Goal: Book appointment/travel/reservation

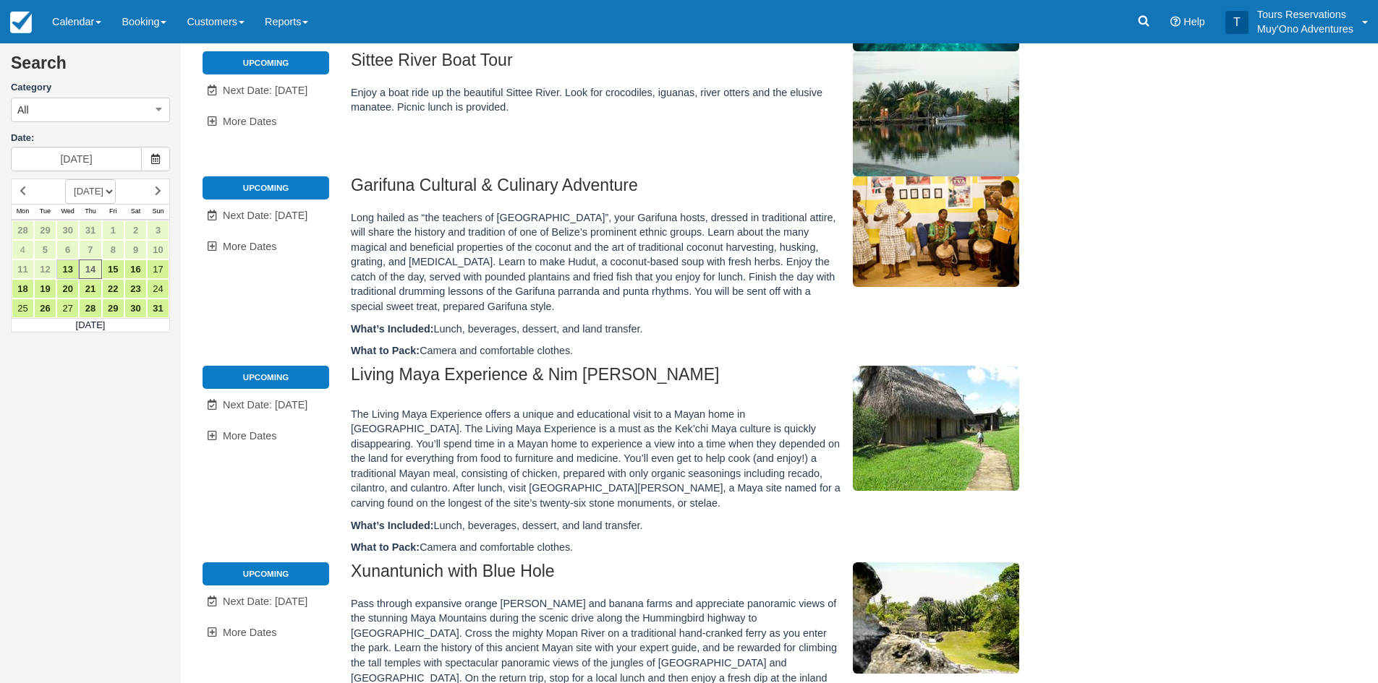
scroll to position [72, 0]
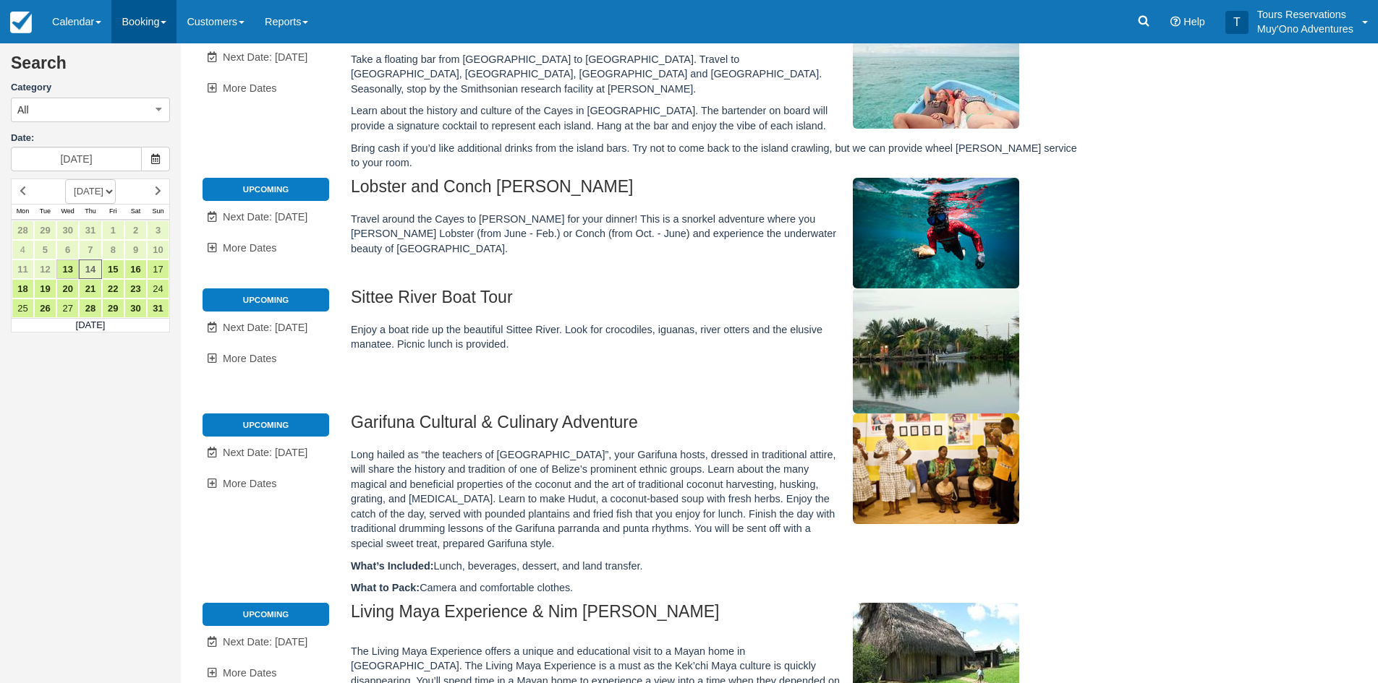
click at [145, 25] on link "Booking" at bounding box center [143, 21] width 65 height 43
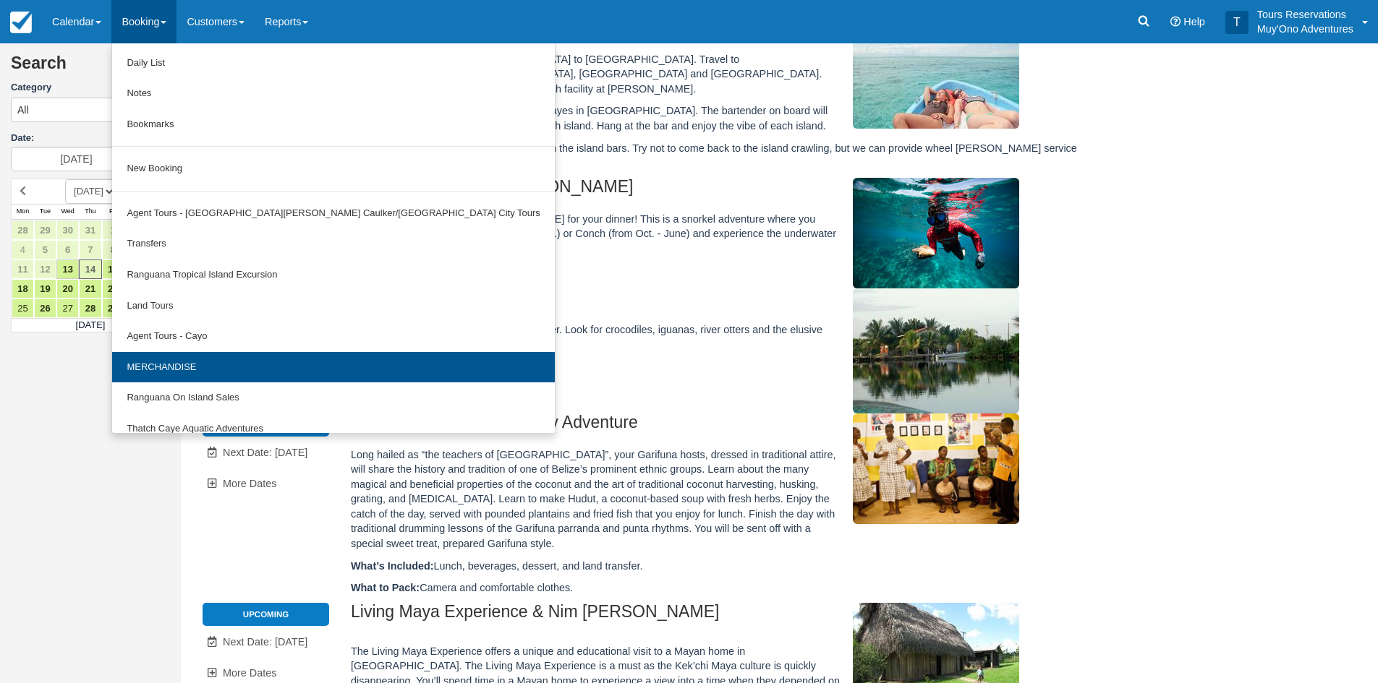
scroll to position [45, 0]
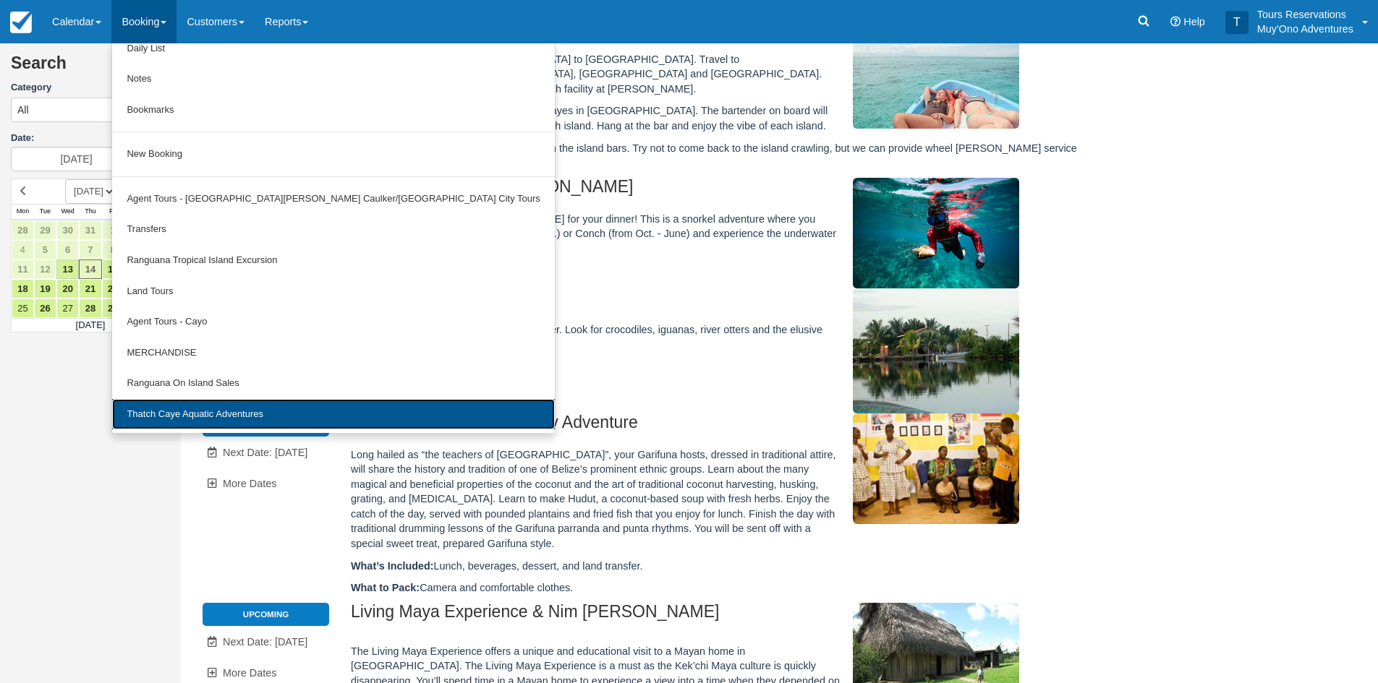
click at [182, 406] on link "Thatch Caye Aquatic Adventures" at bounding box center [333, 414] width 442 height 31
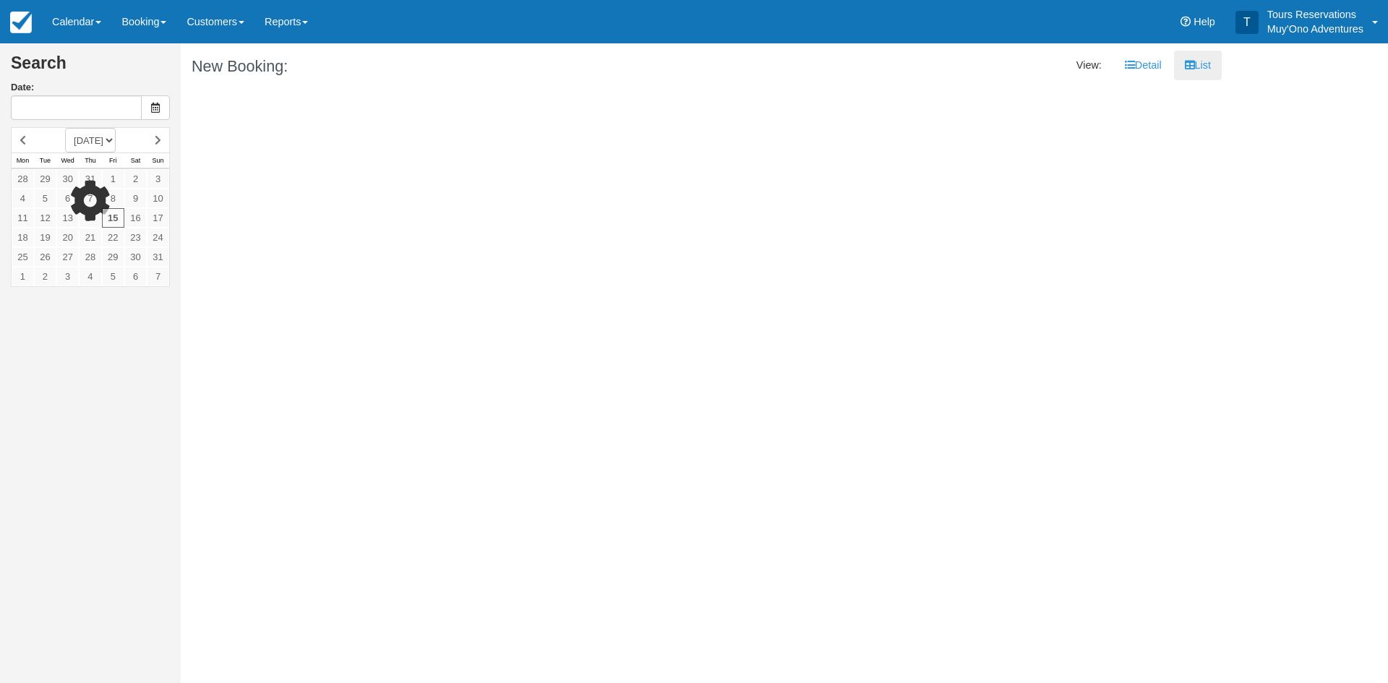
type input "[DATE]"
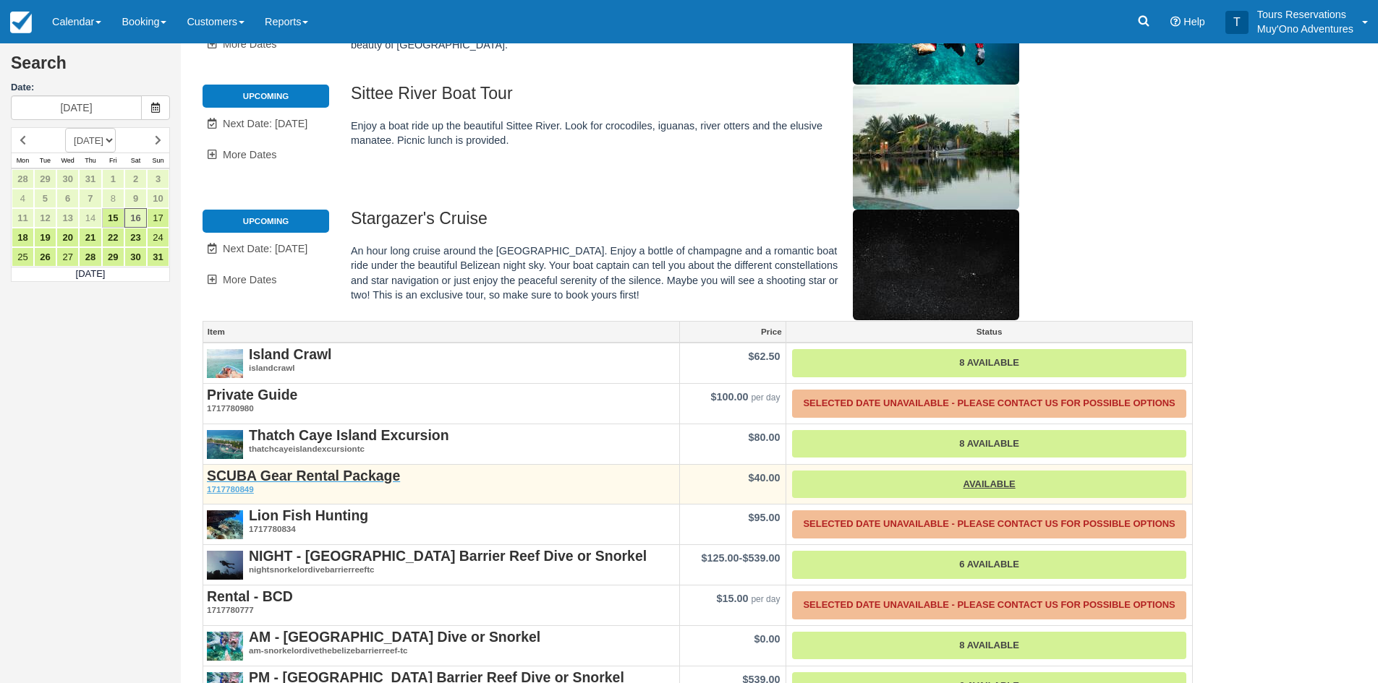
scroll to position [195, 0]
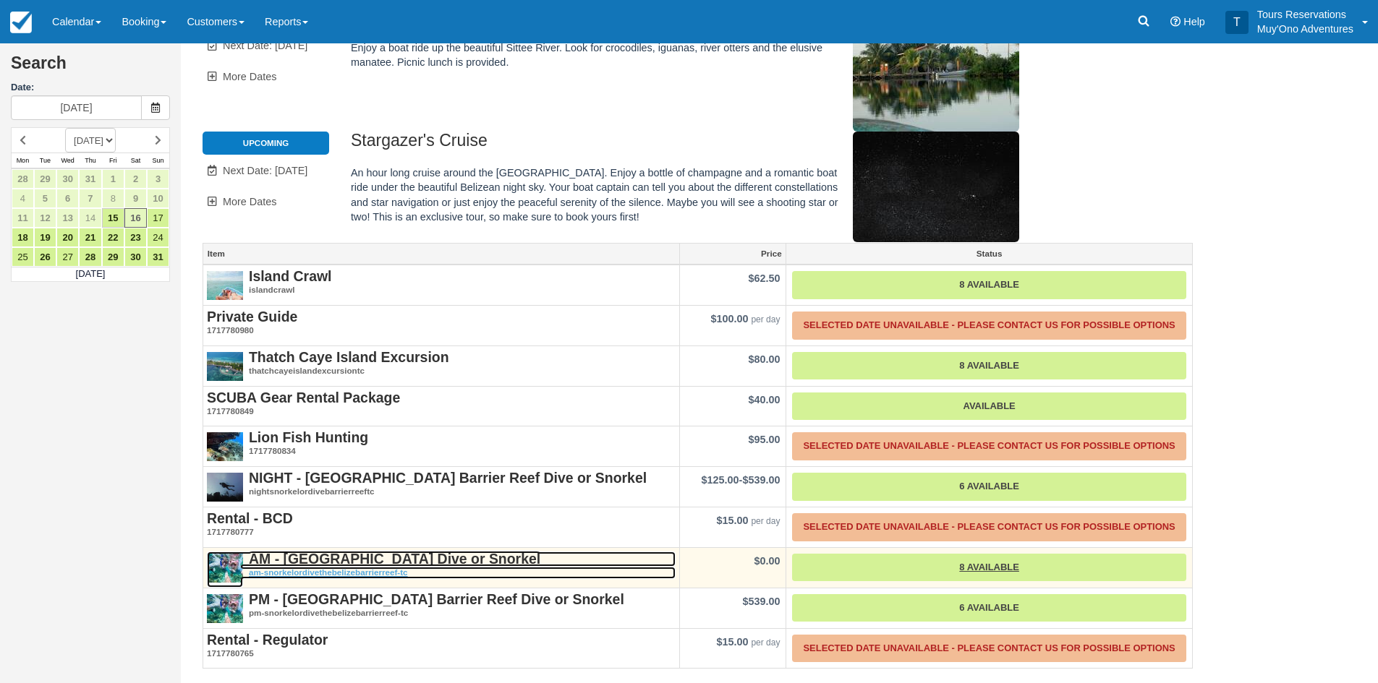
click at [350, 558] on strong "AM - [GEOGRAPHIC_DATA] Dive or Snorkel" at bounding box center [394, 559] width 291 height 16
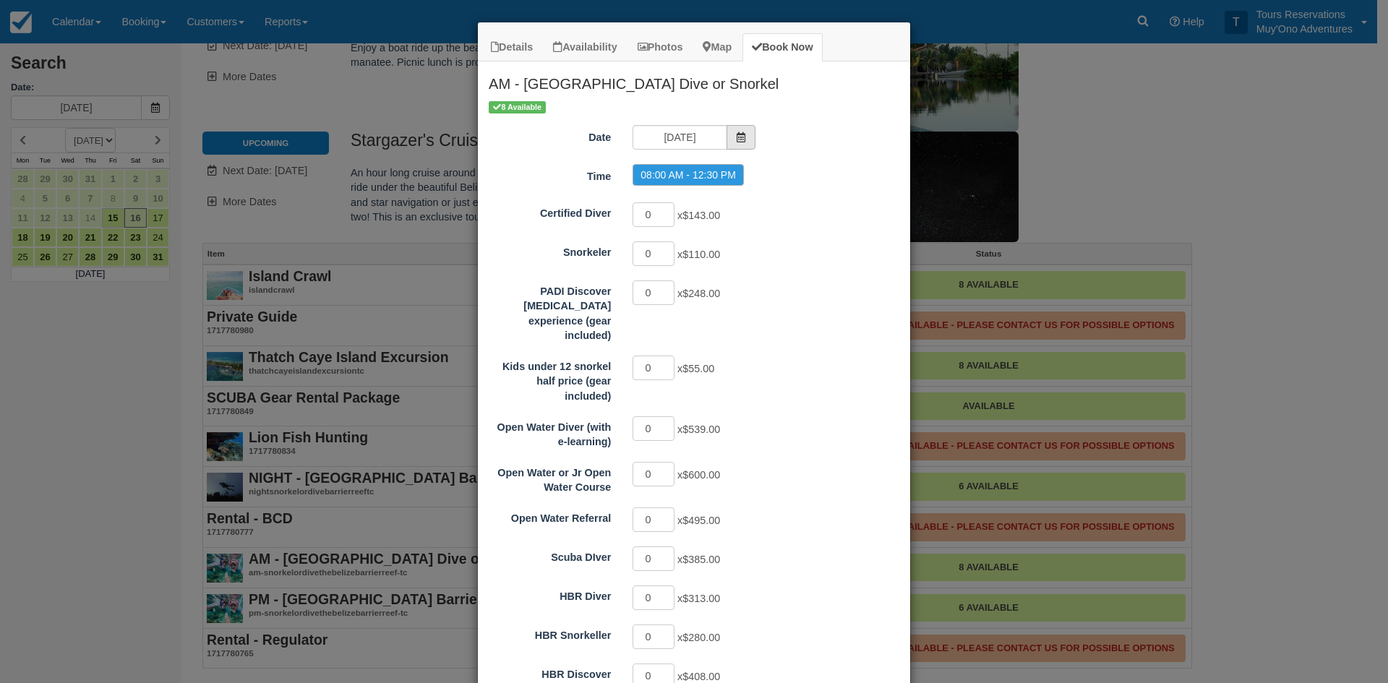
click at [740, 140] on icon "Item Modal" at bounding box center [741, 137] width 10 height 10
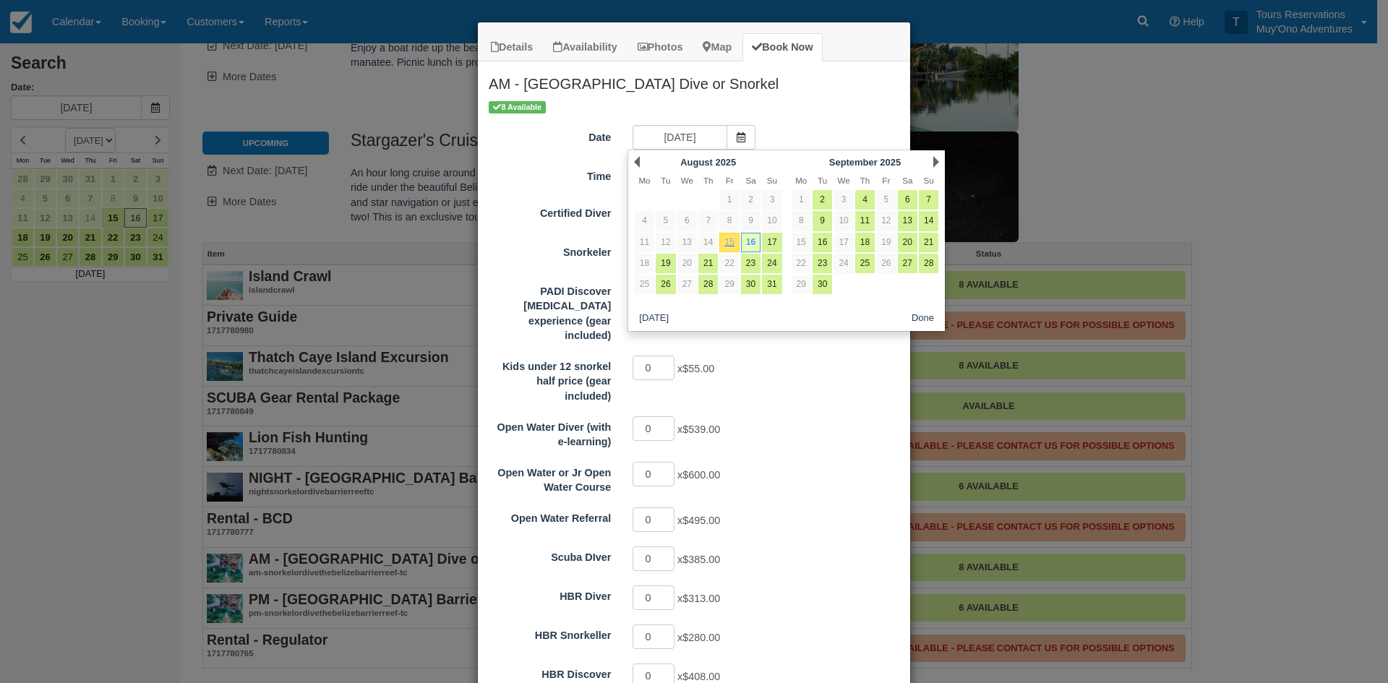
click at [940, 162] on div "Next [DATE]" at bounding box center [865, 162] width 157 height 20
click at [939, 163] on link "Next" at bounding box center [937, 162] width 6 height 12
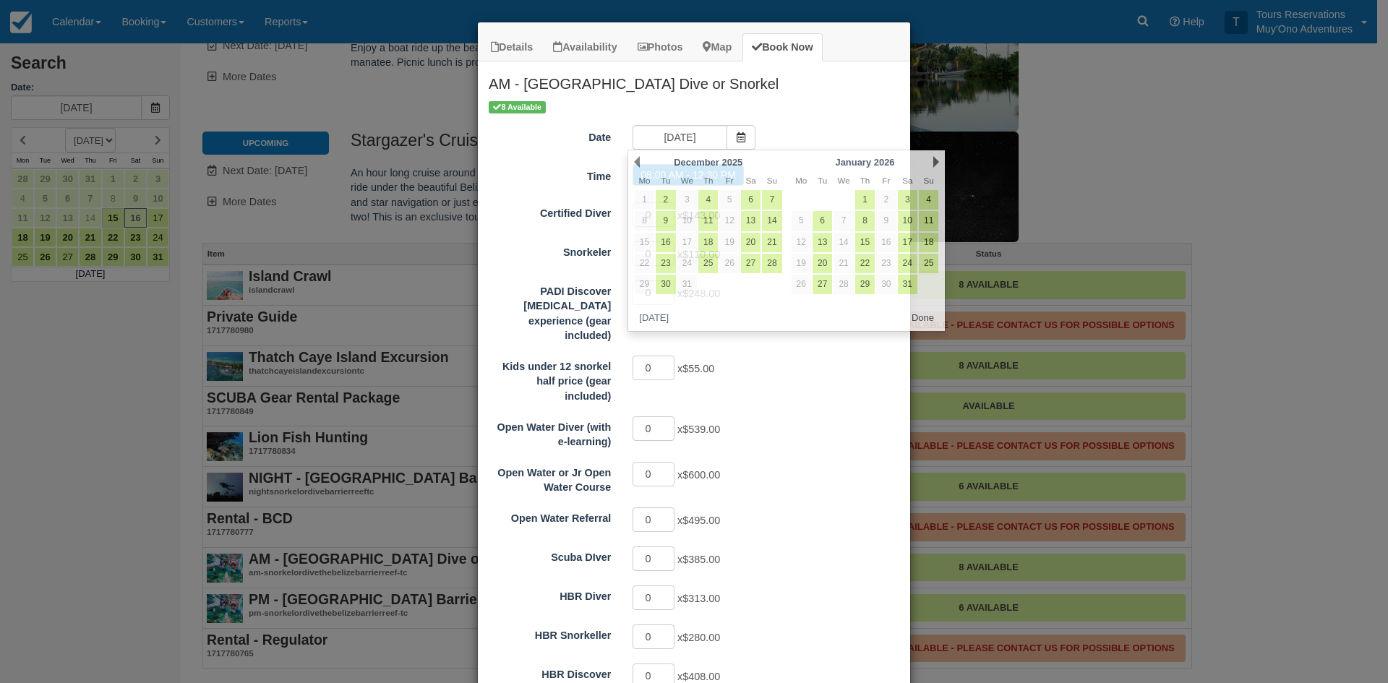
drag, startPoint x: 291, startPoint y: 100, endPoint x: 200, endPoint y: 59, distance: 99.0
click at [289, 98] on div "Details Availability Photos Map Book Now AM - Belize Barrier Reef Dive or Snork…" at bounding box center [694, 341] width 1388 height 683
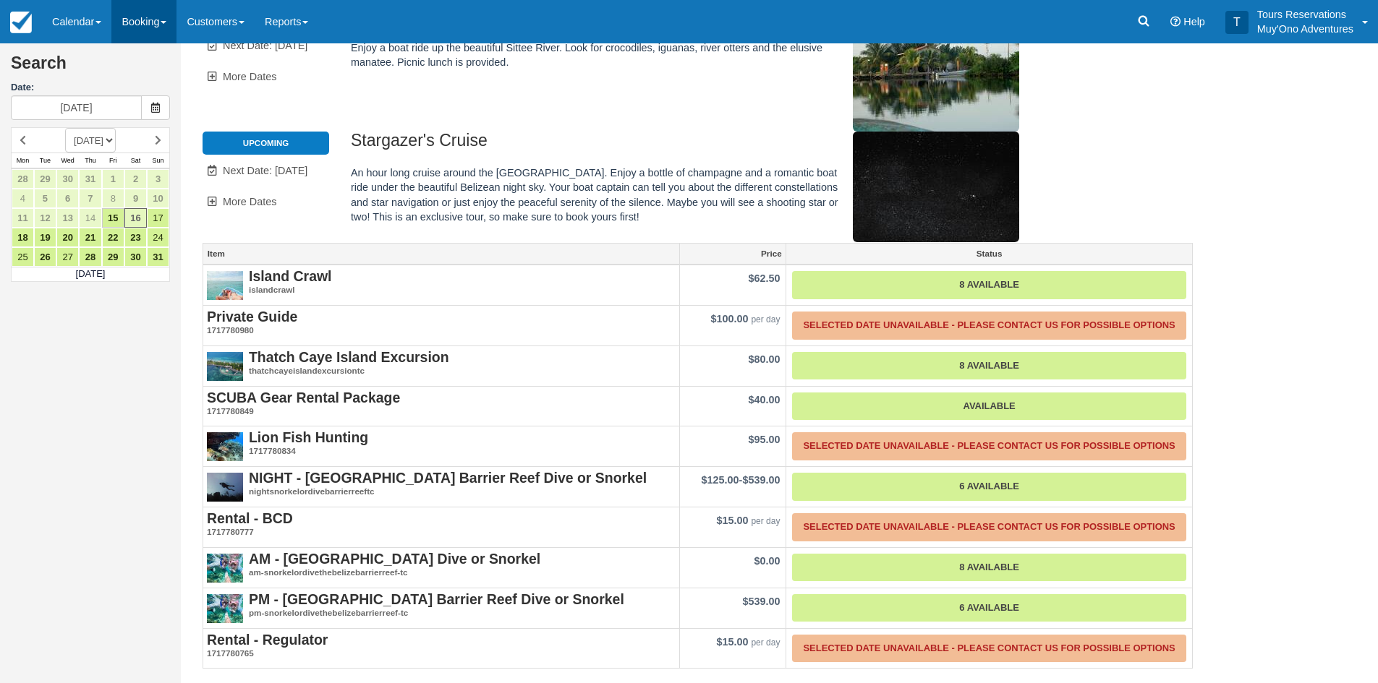
click at [143, 22] on link "Booking" at bounding box center [143, 21] width 65 height 43
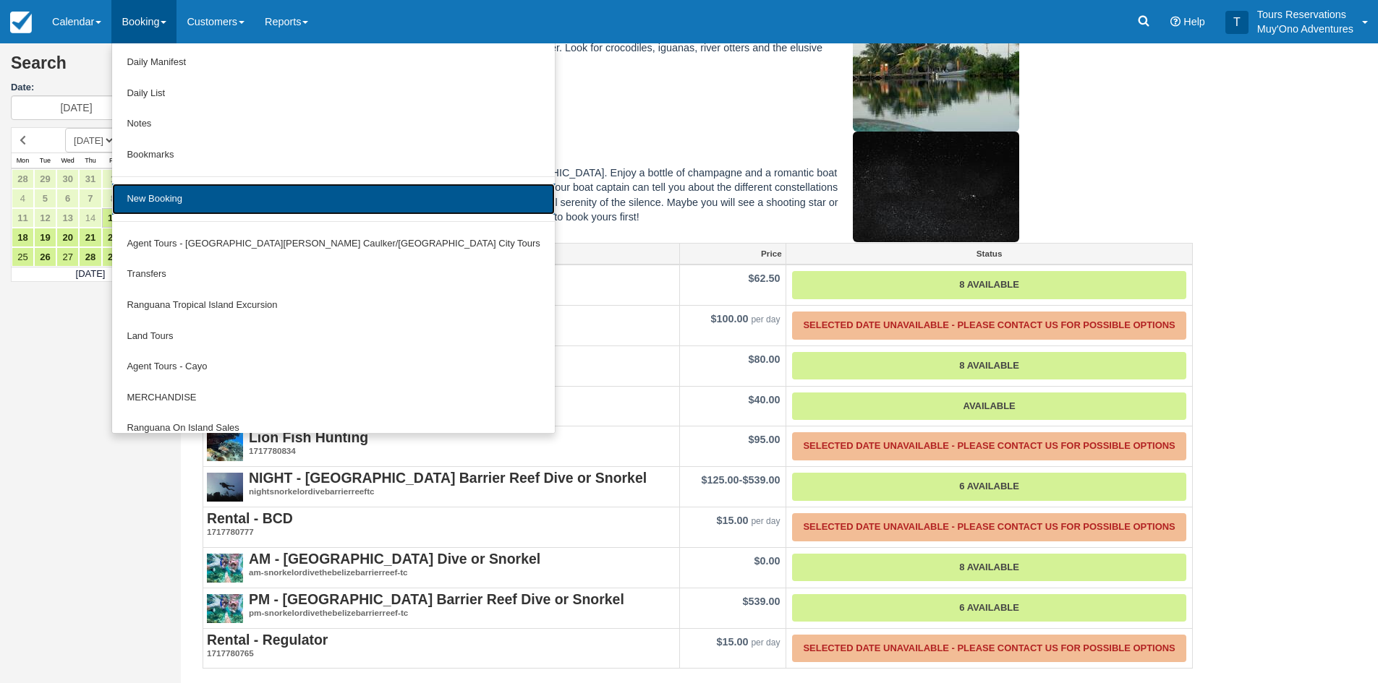
click at [175, 195] on link "New Booking" at bounding box center [333, 199] width 442 height 31
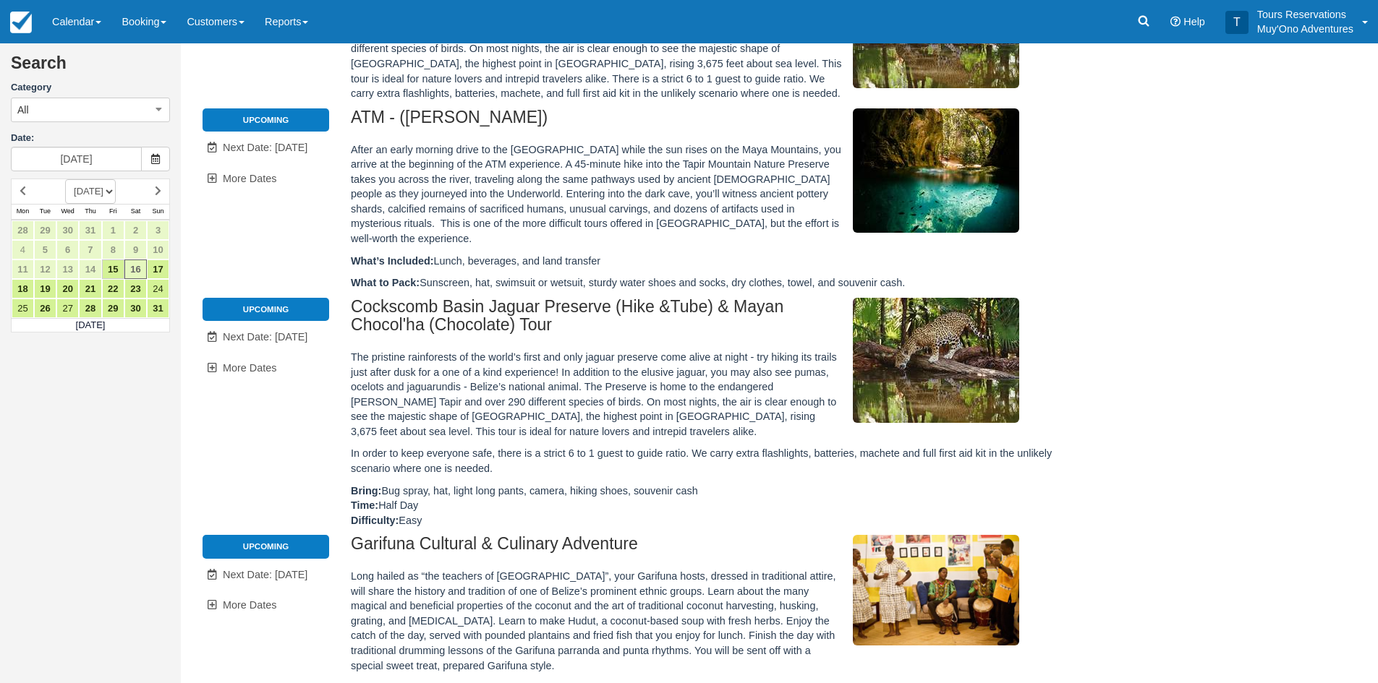
scroll to position [470, 0]
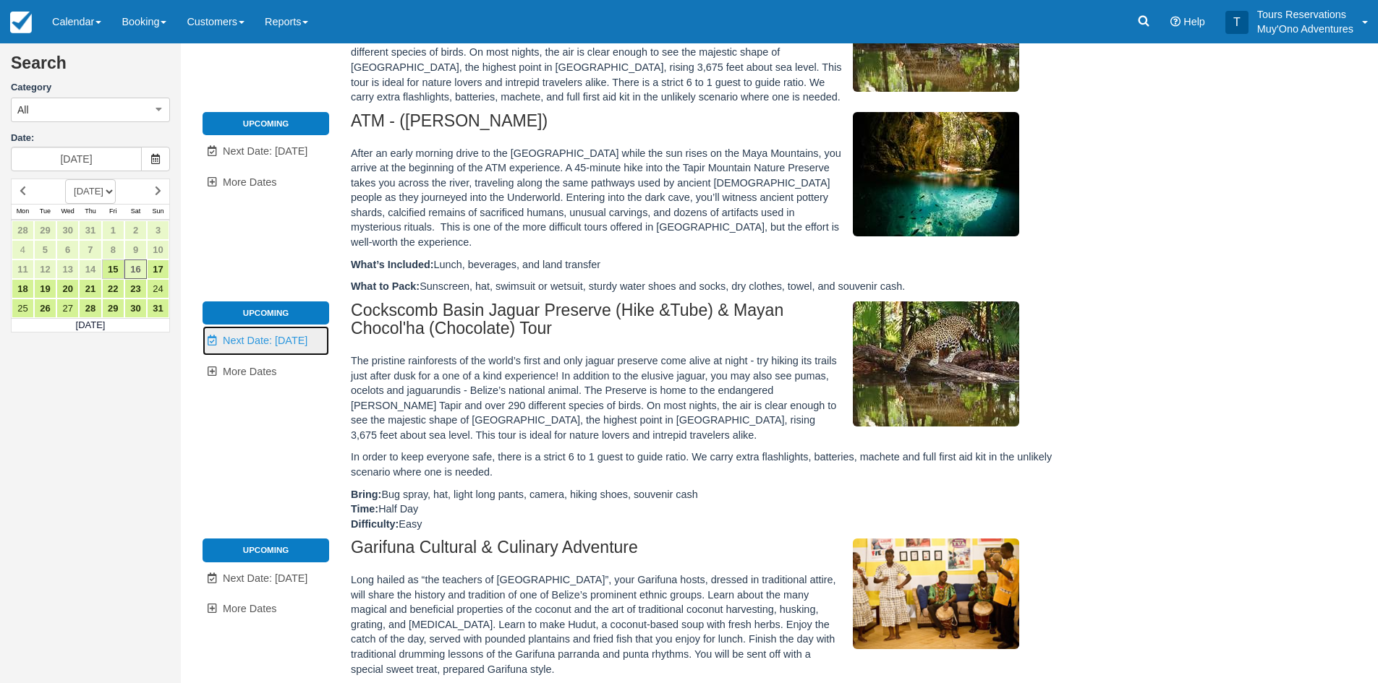
click at [247, 335] on span "Next Date: [DATE]" at bounding box center [265, 341] width 85 height 12
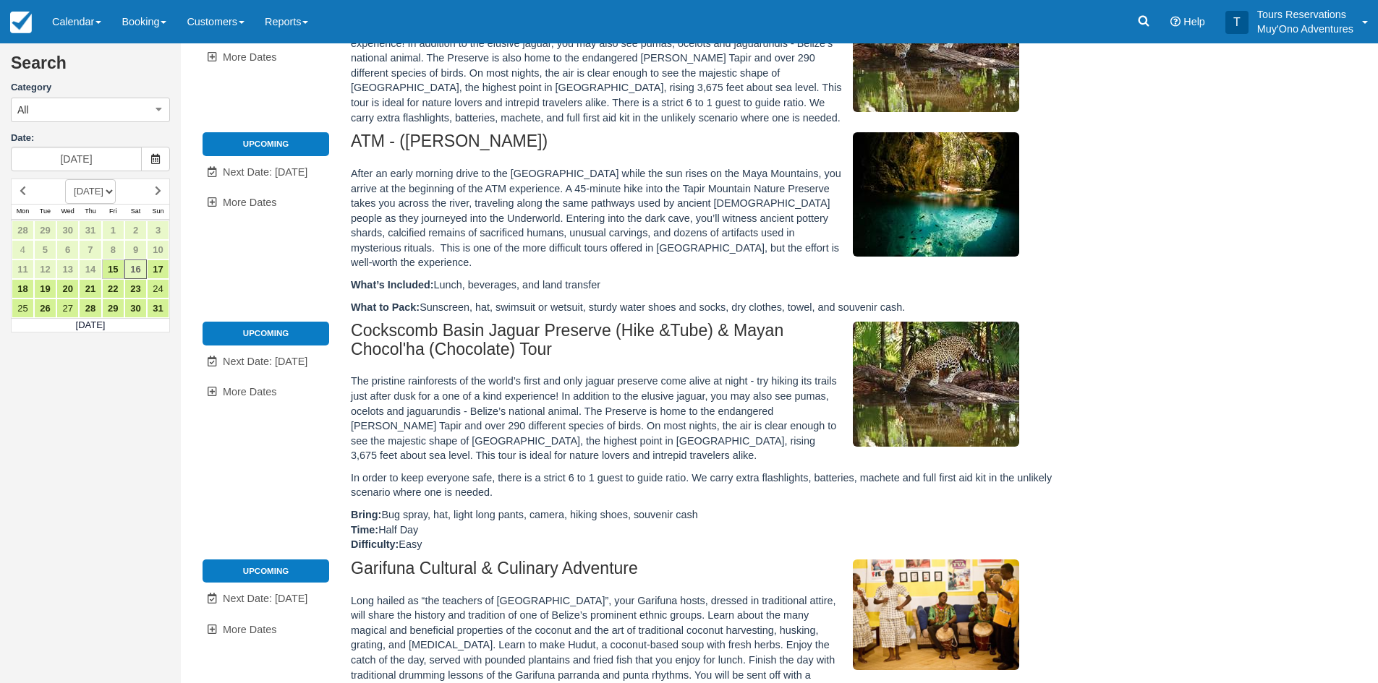
type input "[DATE]"
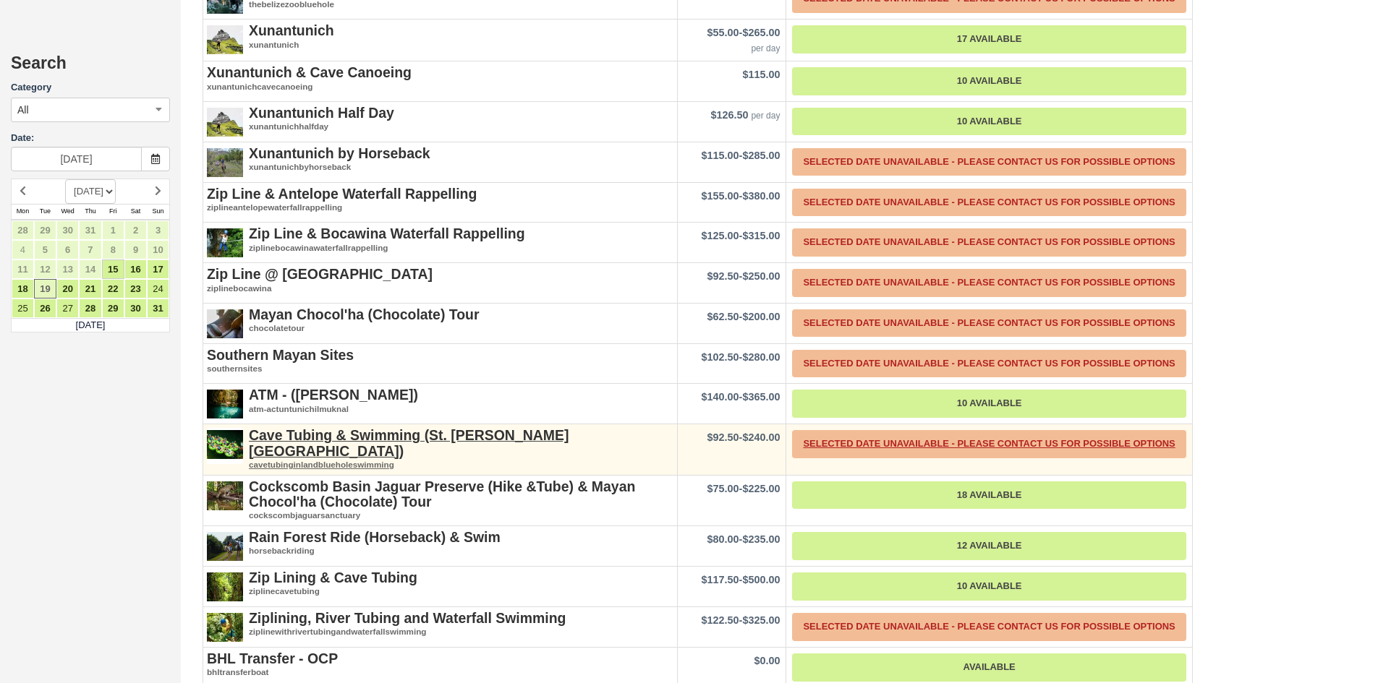
scroll to position [2592, 0]
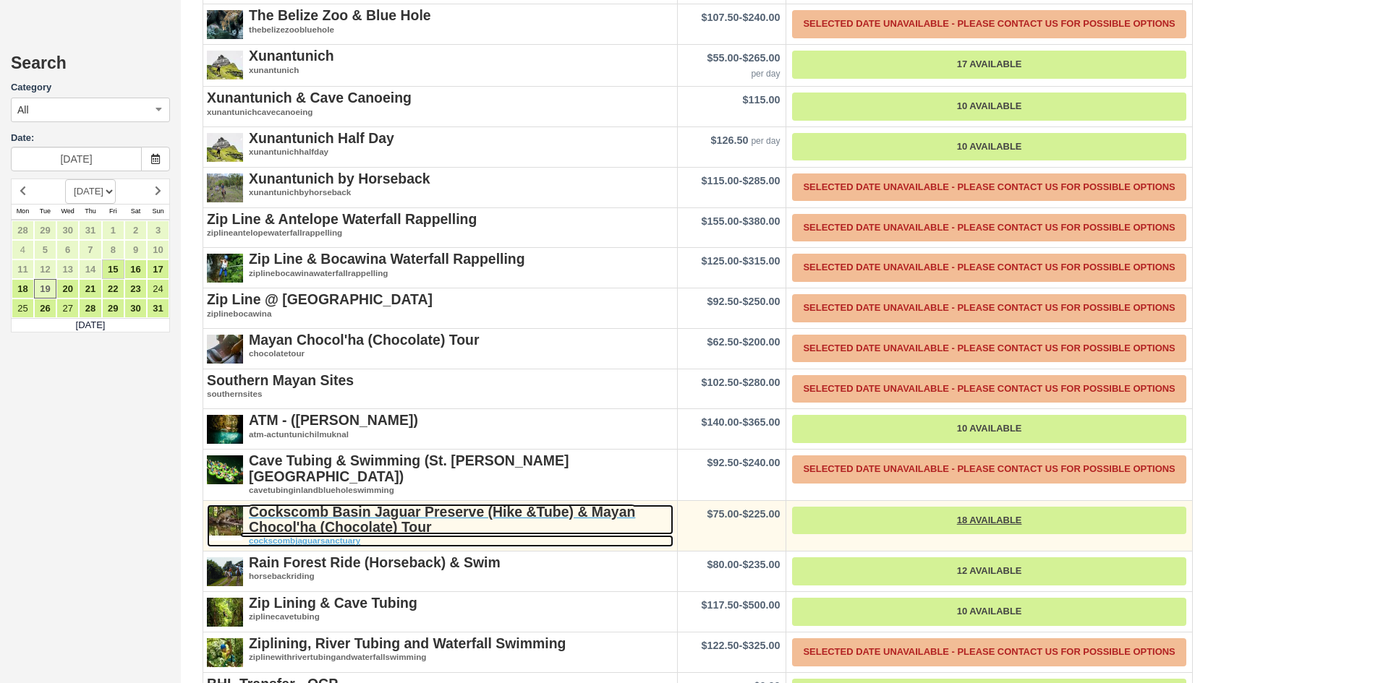
click at [390, 504] on strong "Cockscomb Basin Jaguar Preserve (Hike &Tube) & Mayan Chocol'ha (Chocolate) Tour" at bounding box center [442, 519] width 386 height 31
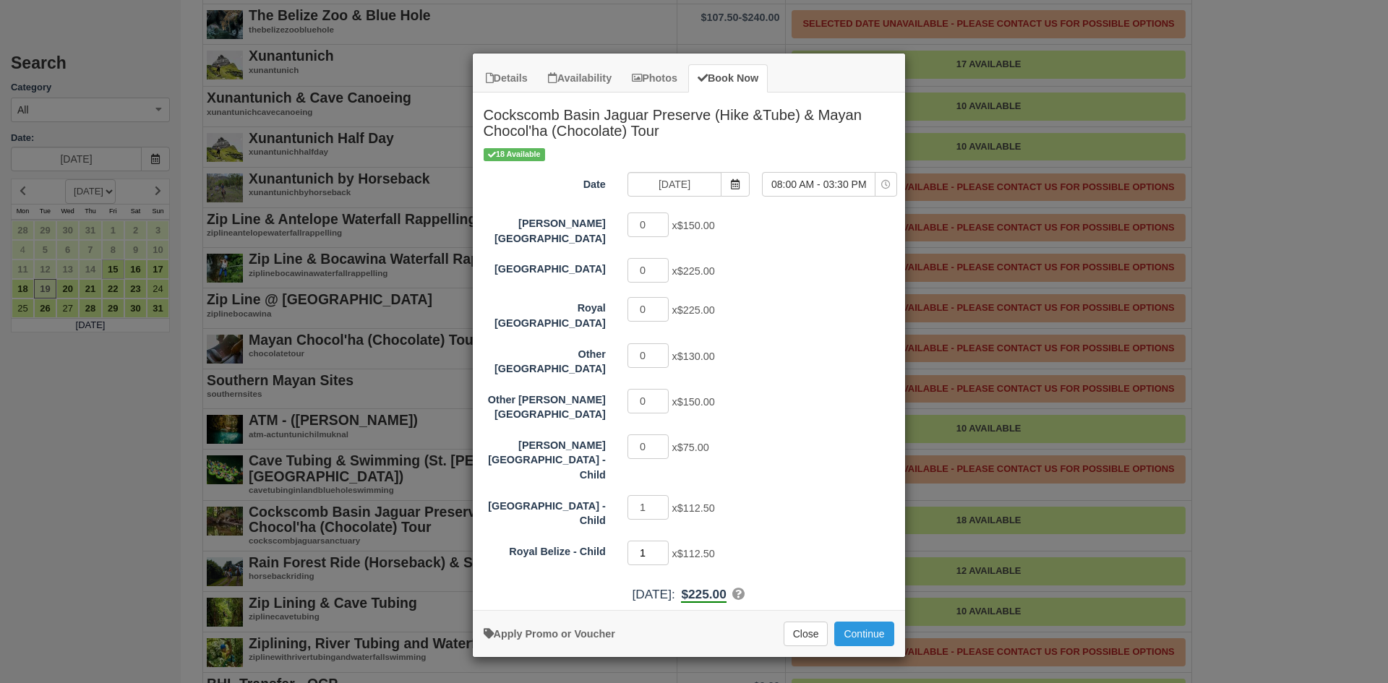
click at [663, 541] on input "1" at bounding box center [649, 553] width 42 height 25
type input "0"
click at [661, 541] on input "0" at bounding box center [649, 553] width 42 height 25
type input "0"
click at [660, 495] on input "0" at bounding box center [649, 507] width 42 height 25
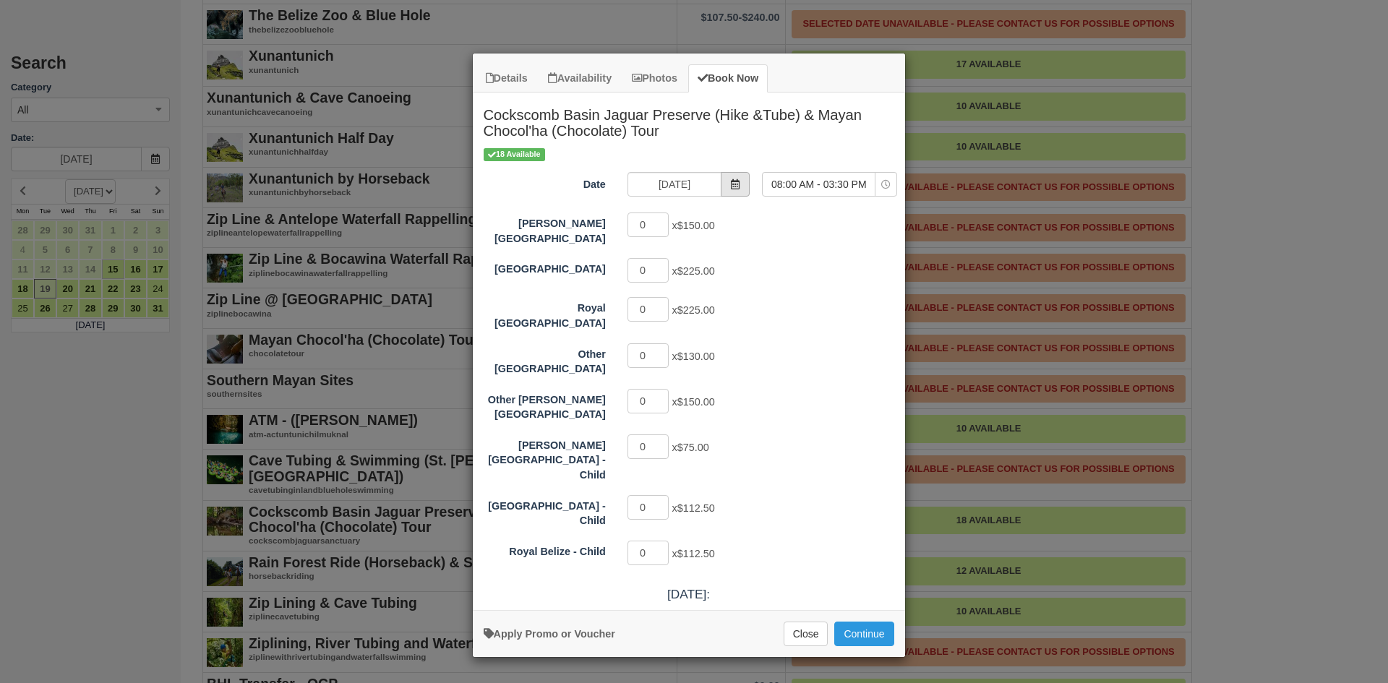
click at [730, 179] on icon "Item Modal" at bounding box center [735, 184] width 10 height 10
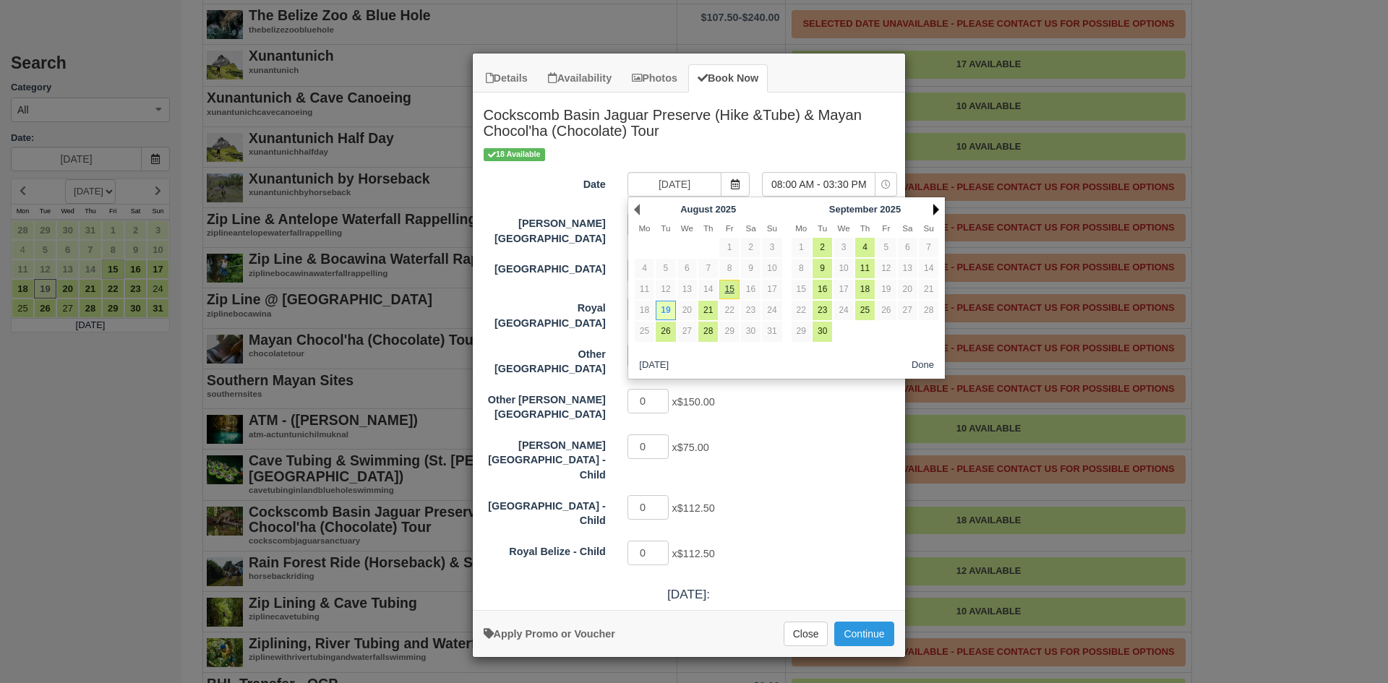
click at [939, 210] on div "Next [DATE]" at bounding box center [865, 210] width 157 height 20
click at [934, 210] on link "Next" at bounding box center [937, 210] width 6 height 12
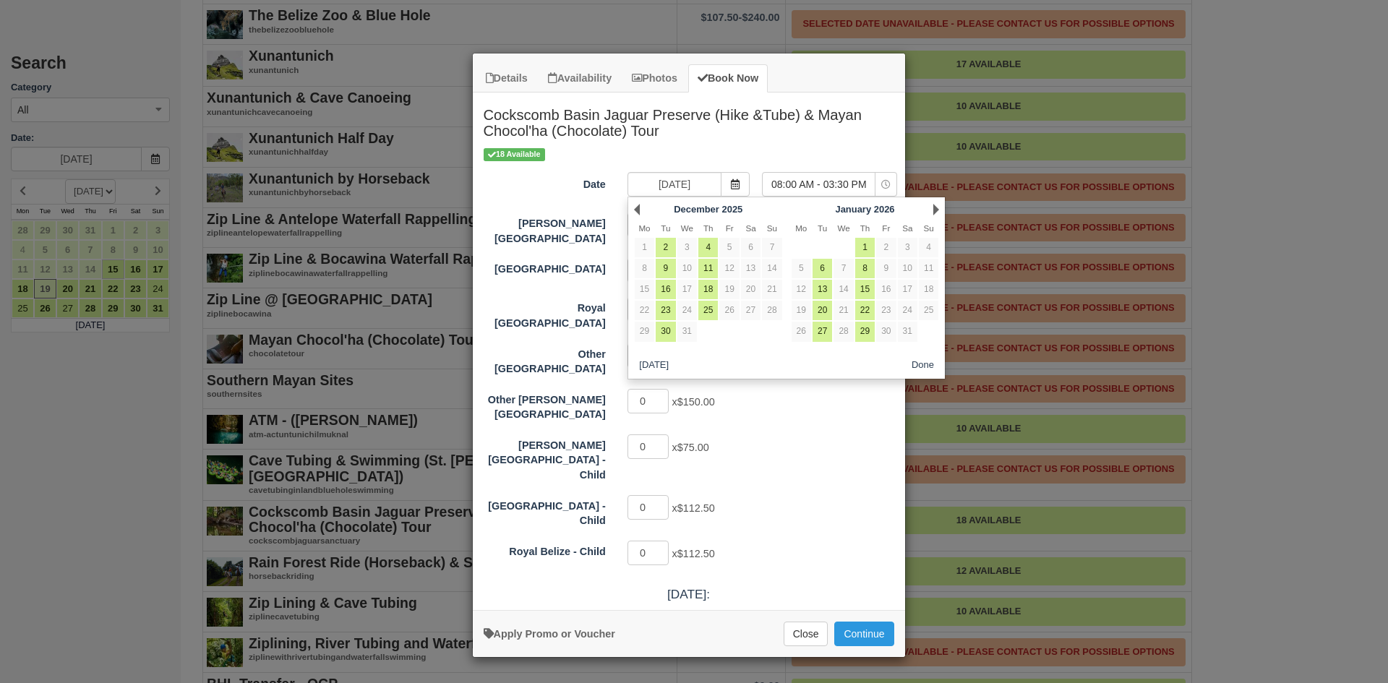
click at [325, 179] on div "Details Availability Photos Book Now Cockscomb Basin Jaguar Preserve (Hike &Tub…" at bounding box center [694, 341] width 1388 height 683
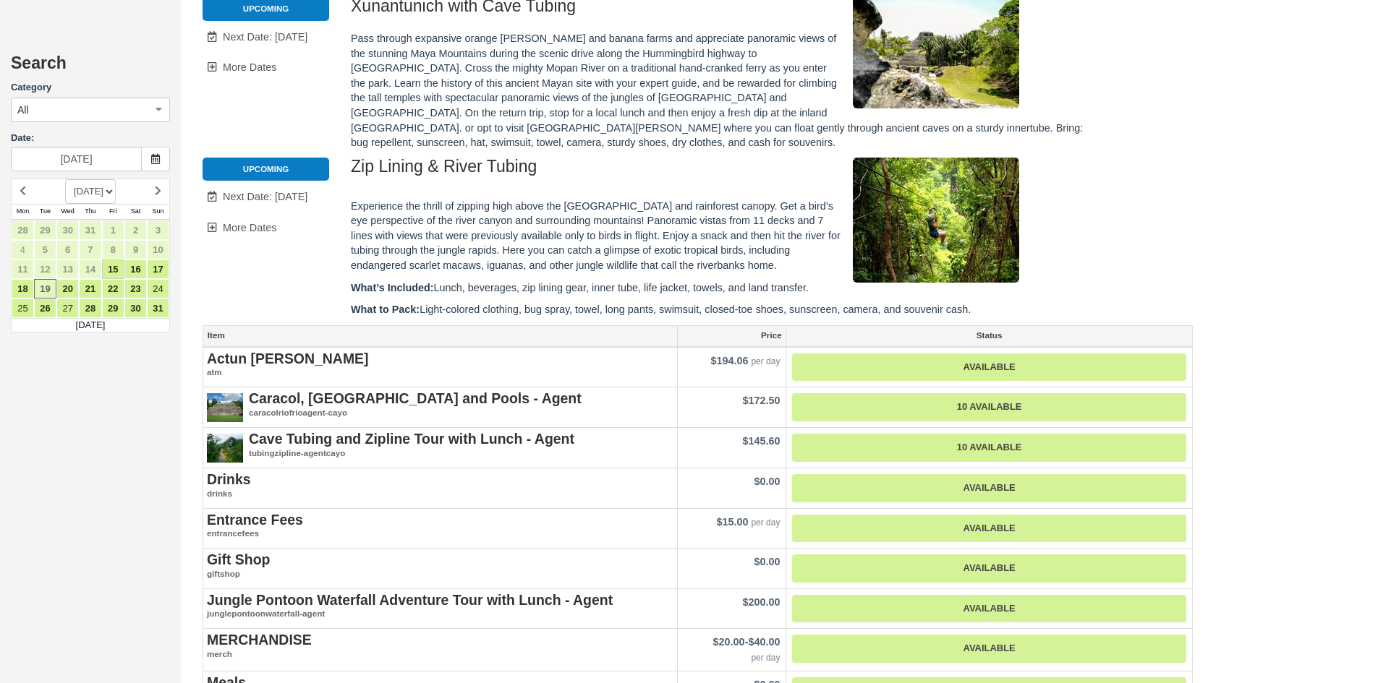
scroll to position [712, 0]
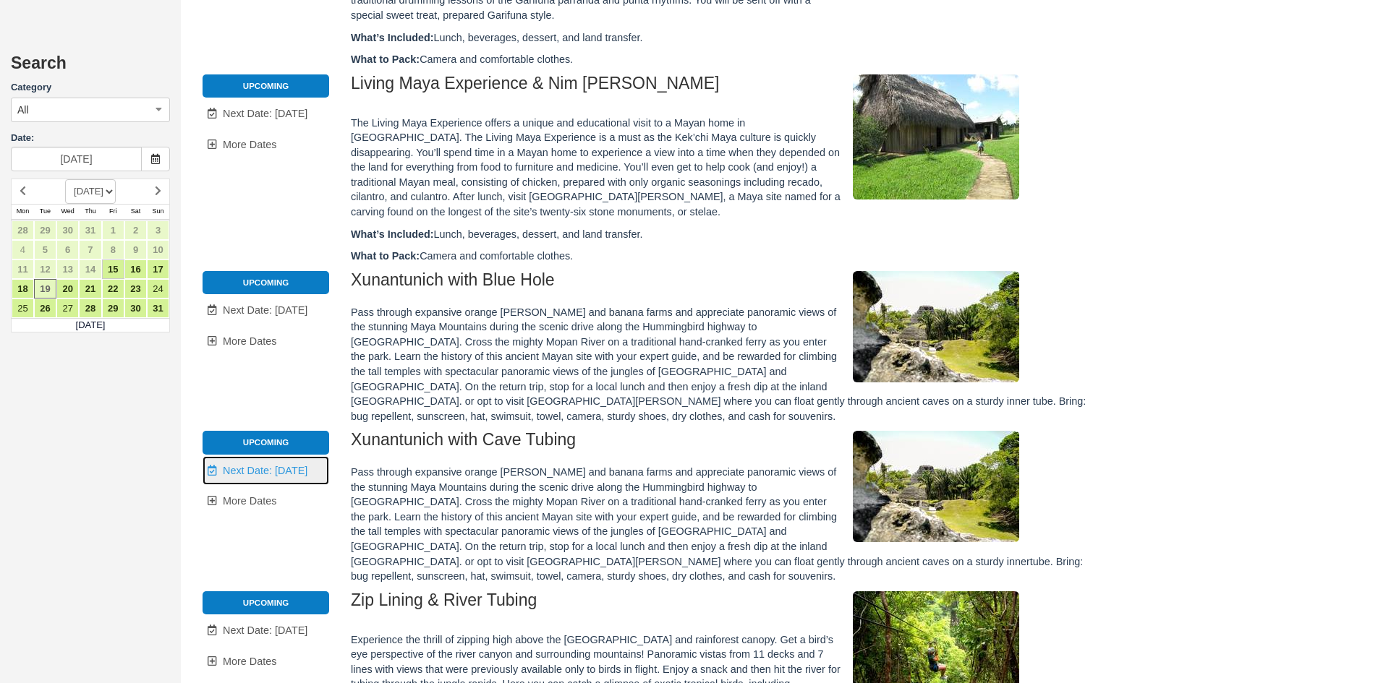
click at [253, 465] on span "Next Date: [DATE]" at bounding box center [265, 471] width 85 height 12
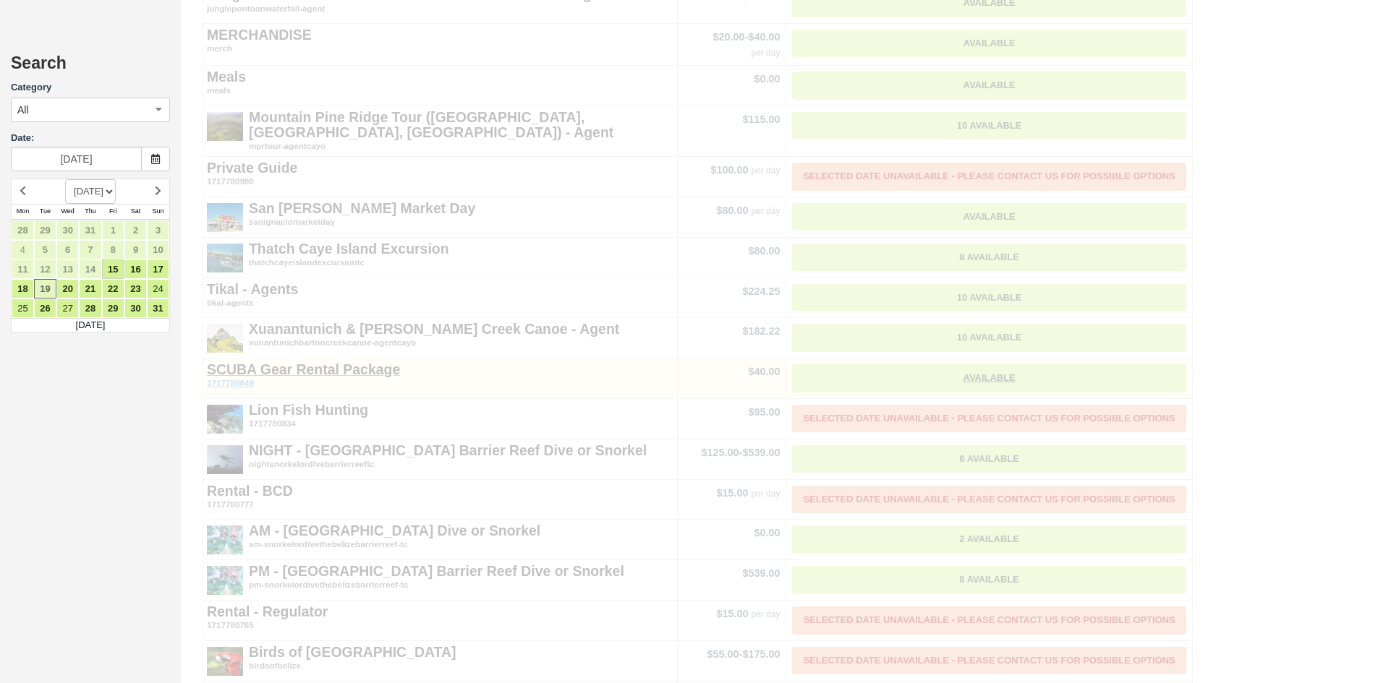
type input "[DATE]"
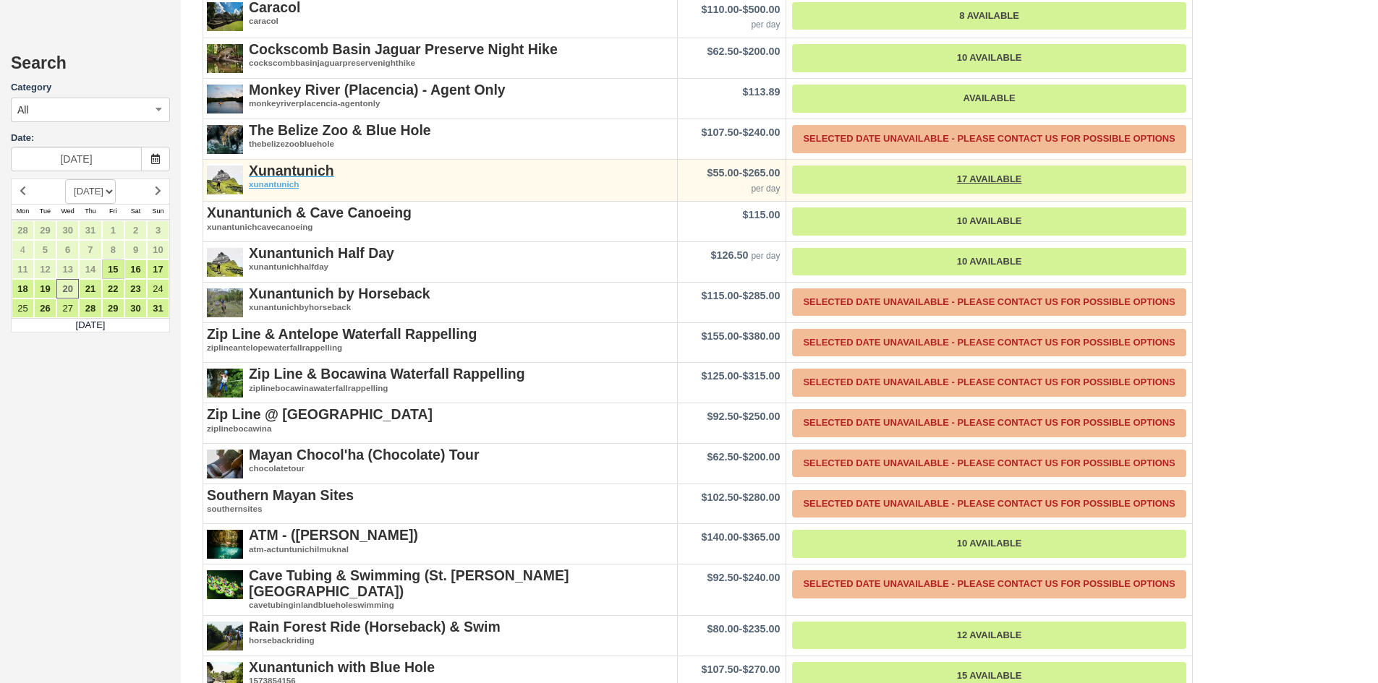
scroll to position [2763, 0]
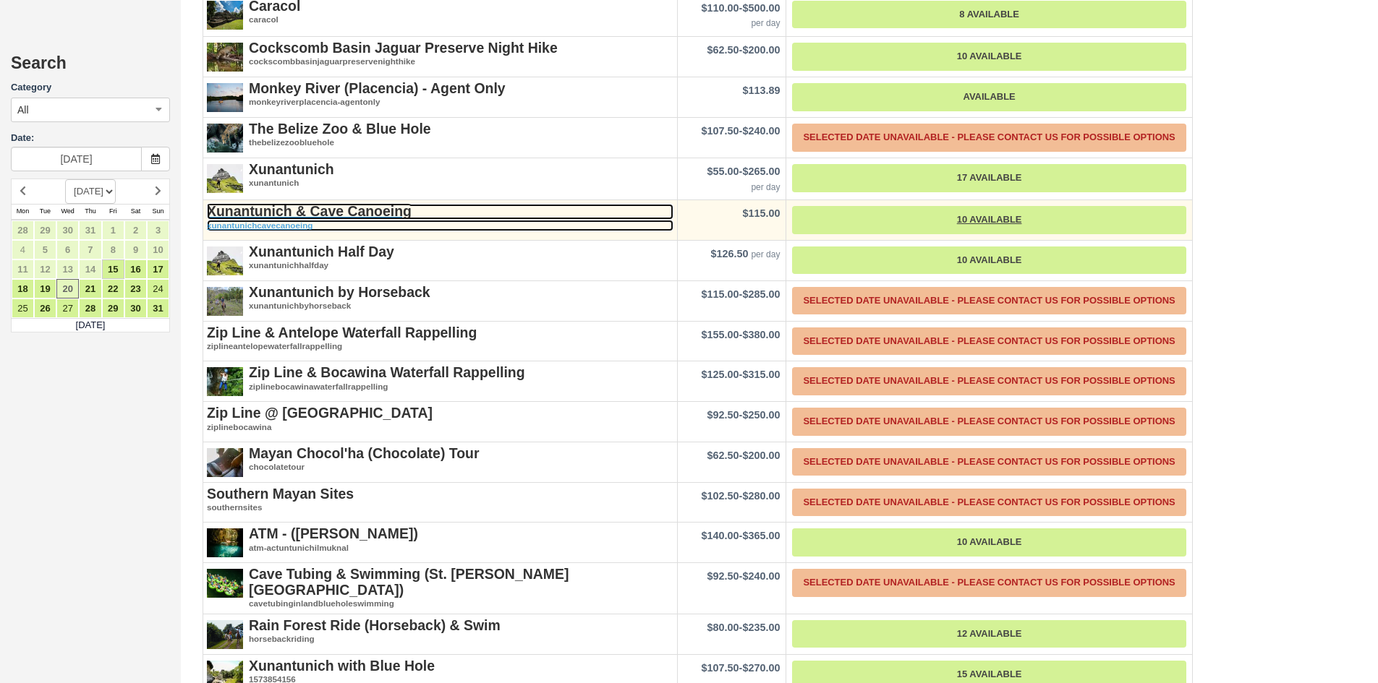
click at [333, 207] on strong "Xunantunich & Cave Canoeing" at bounding box center [309, 211] width 205 height 16
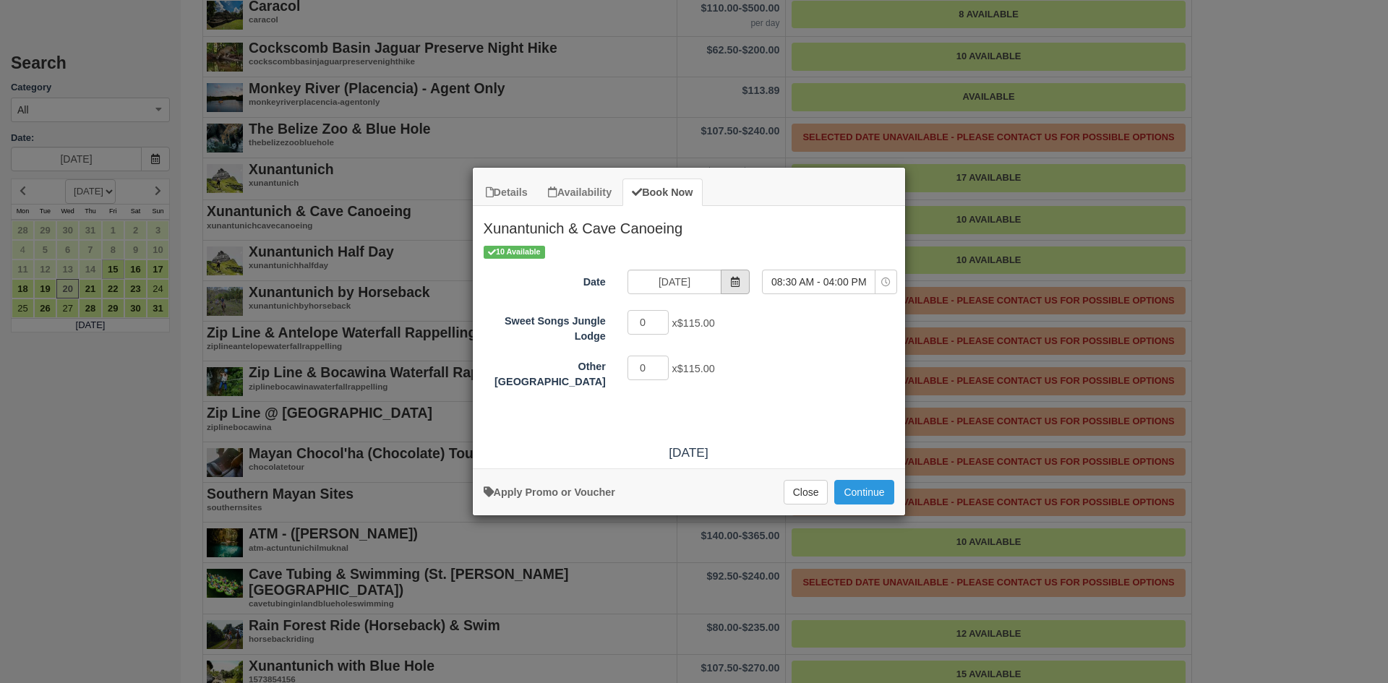
click at [737, 286] on icon "Item Modal" at bounding box center [735, 282] width 10 height 10
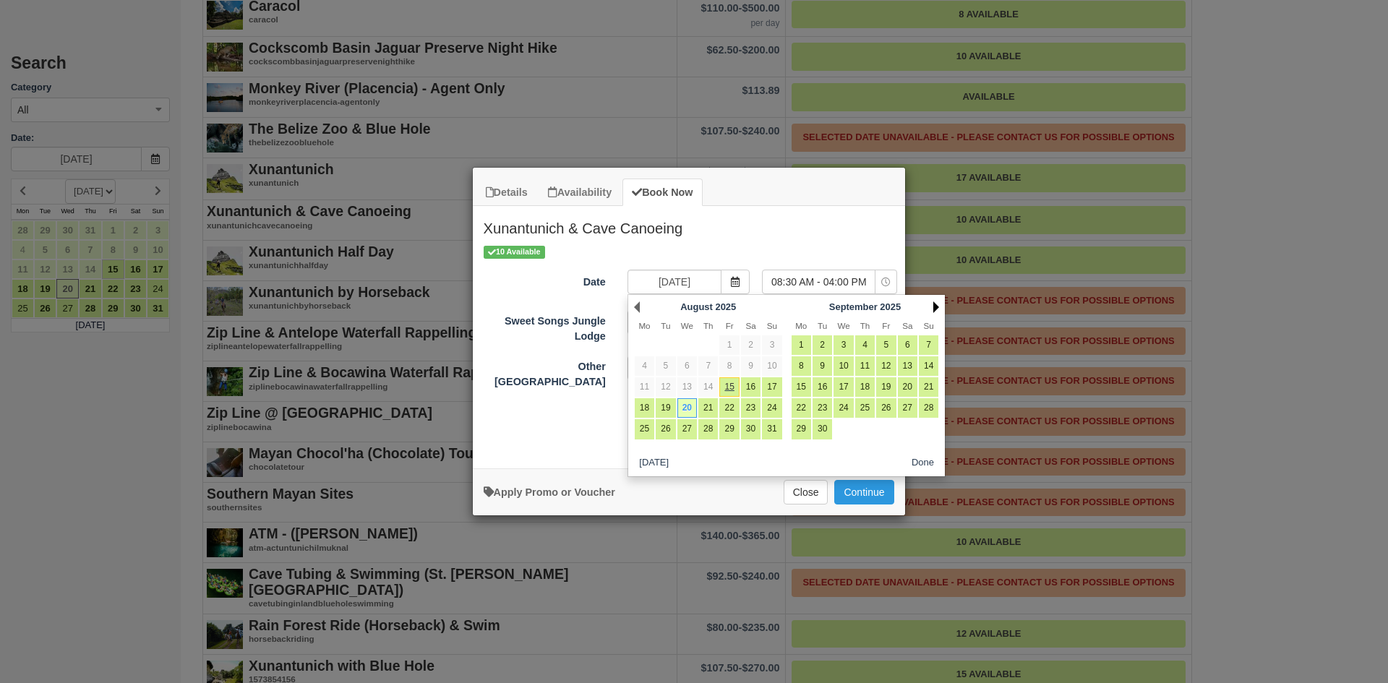
click at [934, 309] on link "Next" at bounding box center [937, 308] width 6 height 12
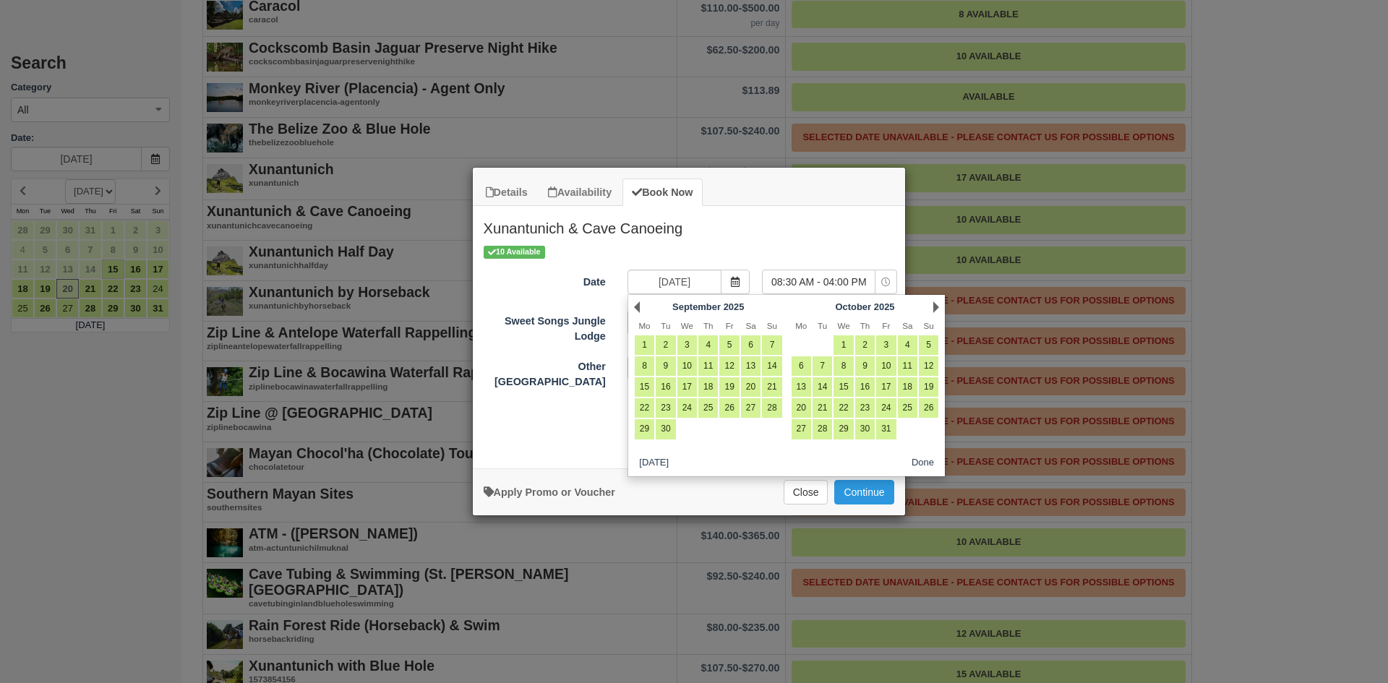
click at [934, 309] on link "Next" at bounding box center [937, 308] width 6 height 12
click at [932, 309] on div "Next [DATE]" at bounding box center [865, 307] width 157 height 20
click at [937, 302] on link "Next" at bounding box center [937, 308] width 6 height 12
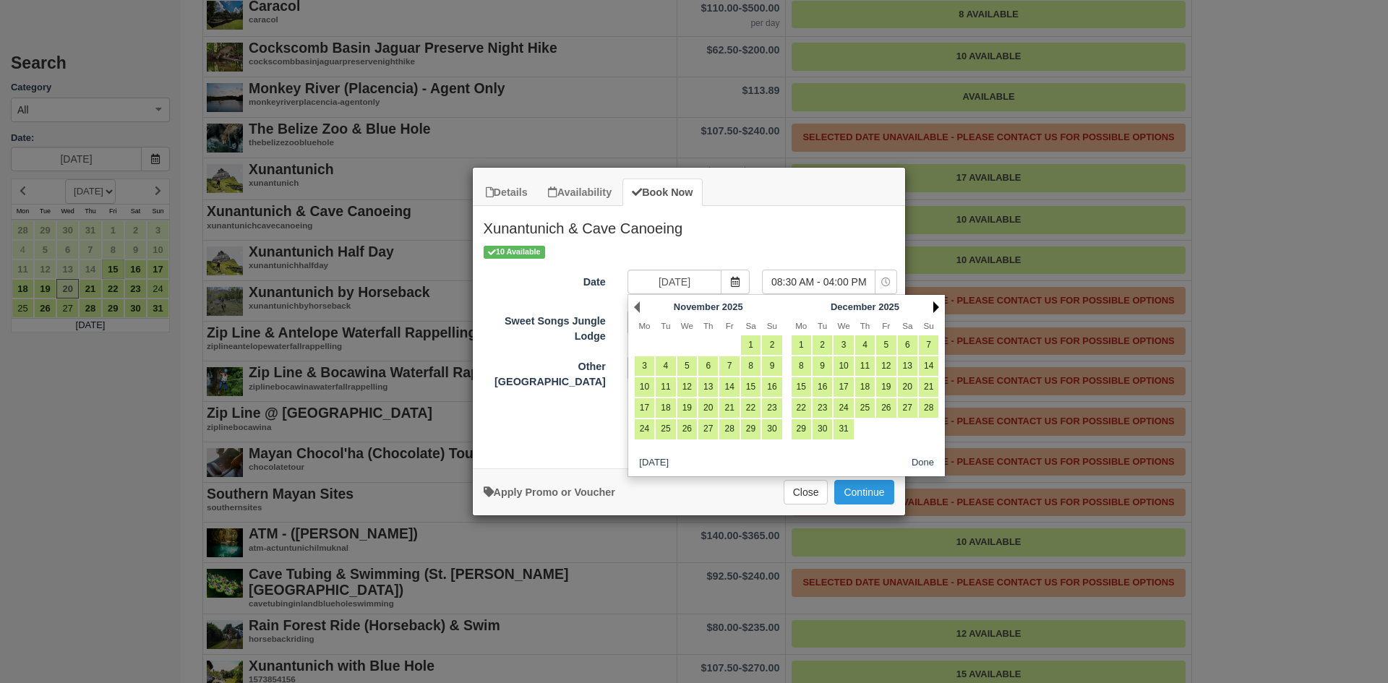
click at [937, 304] on link "Next" at bounding box center [937, 308] width 6 height 12
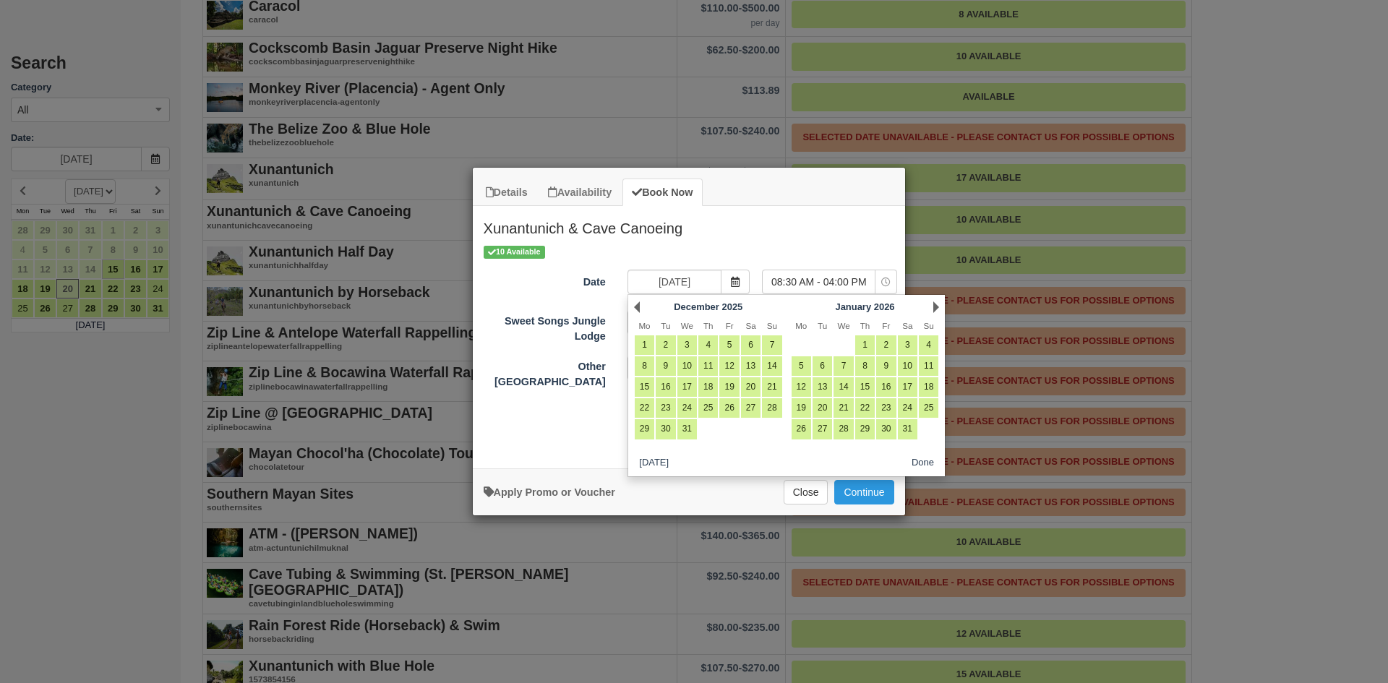
click at [1107, 223] on div "Details Availability Book Now Xunantunich & Cave Canoeing [GEOGRAPHIC_DATA] is …" at bounding box center [694, 341] width 1388 height 683
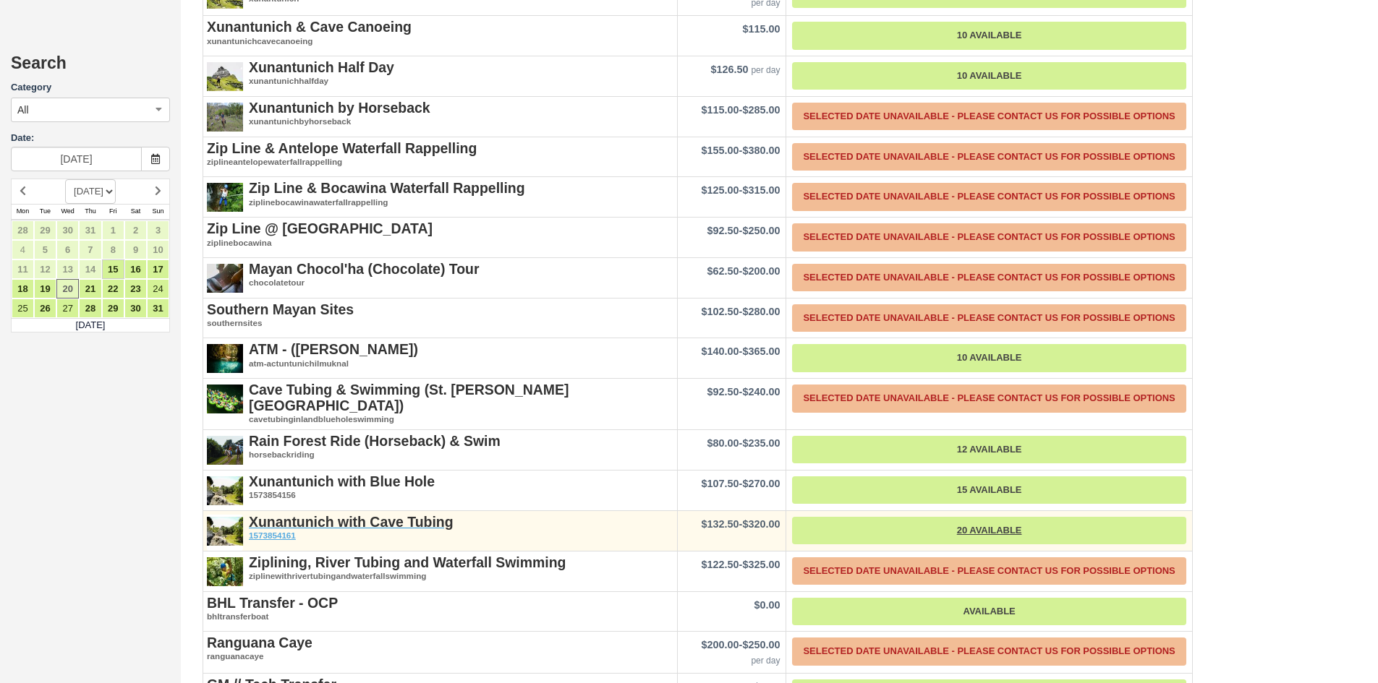
scroll to position [2980, 0]
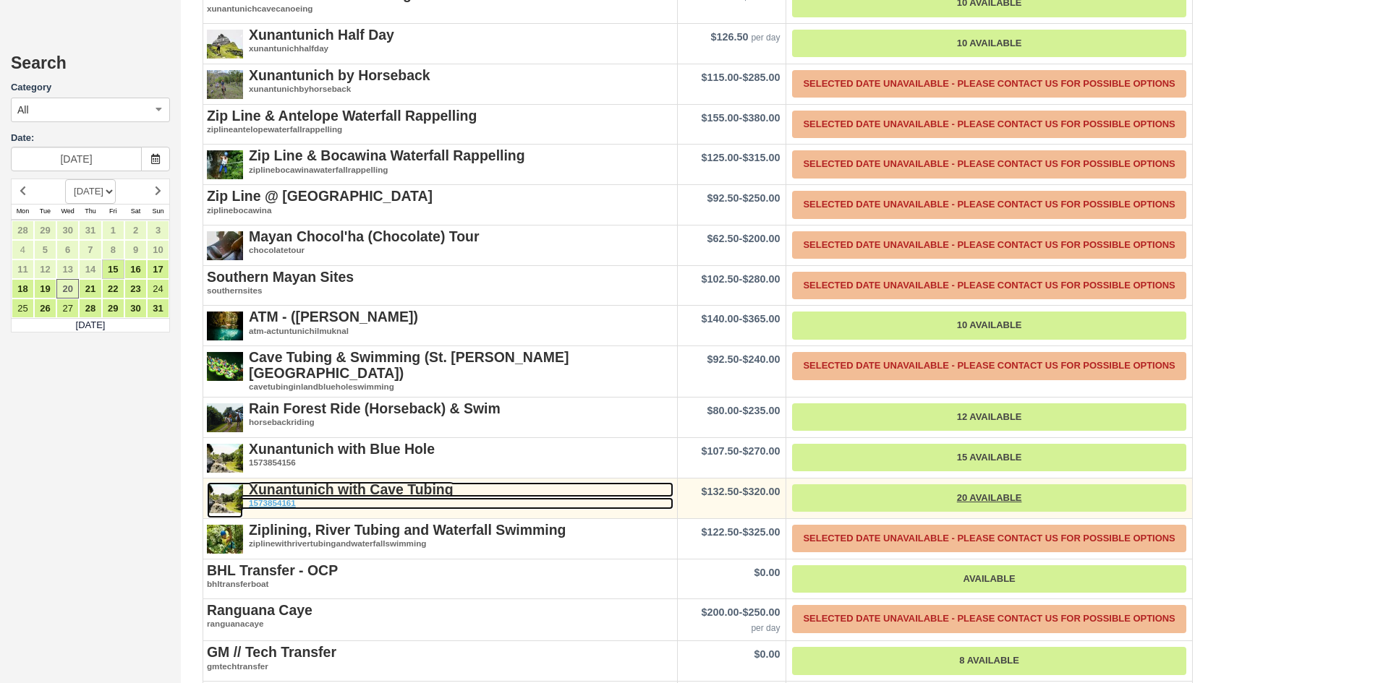
click at [355, 488] on strong "Xunantunich with Cave Tubing" at bounding box center [351, 490] width 205 height 16
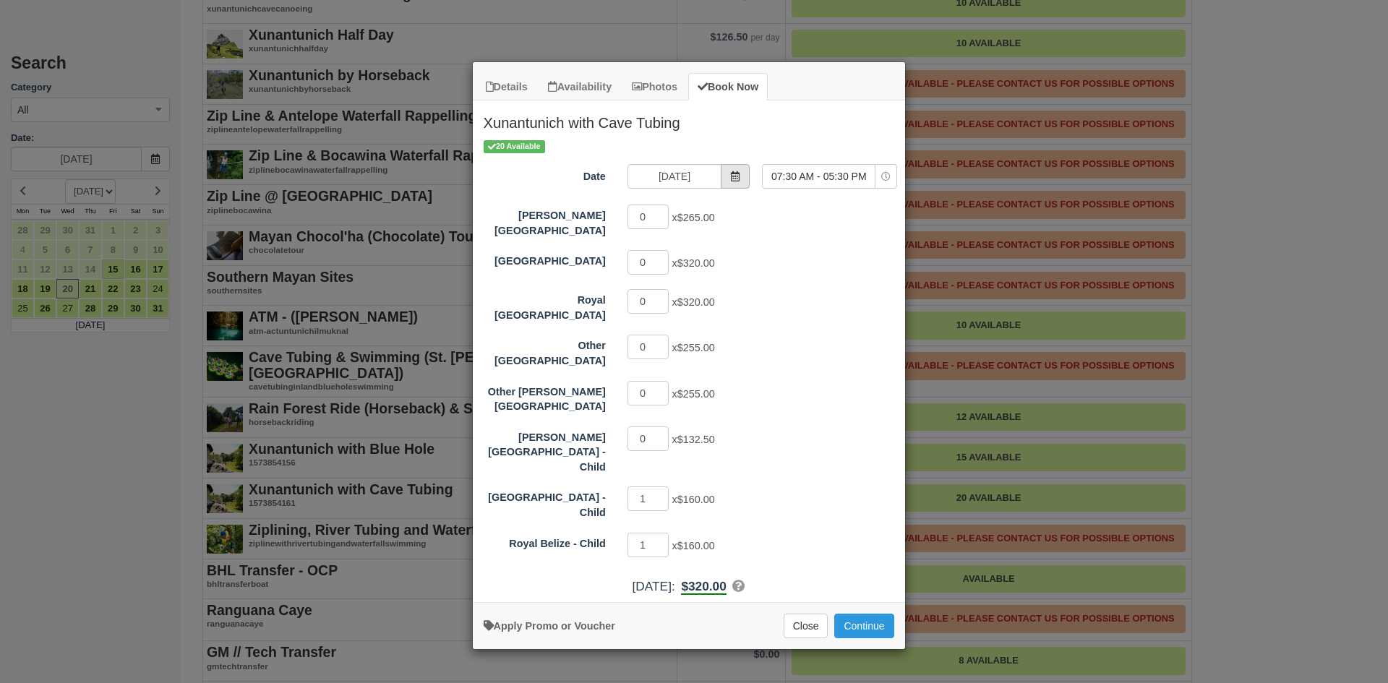
click at [735, 174] on icon "Item Modal" at bounding box center [735, 176] width 10 height 10
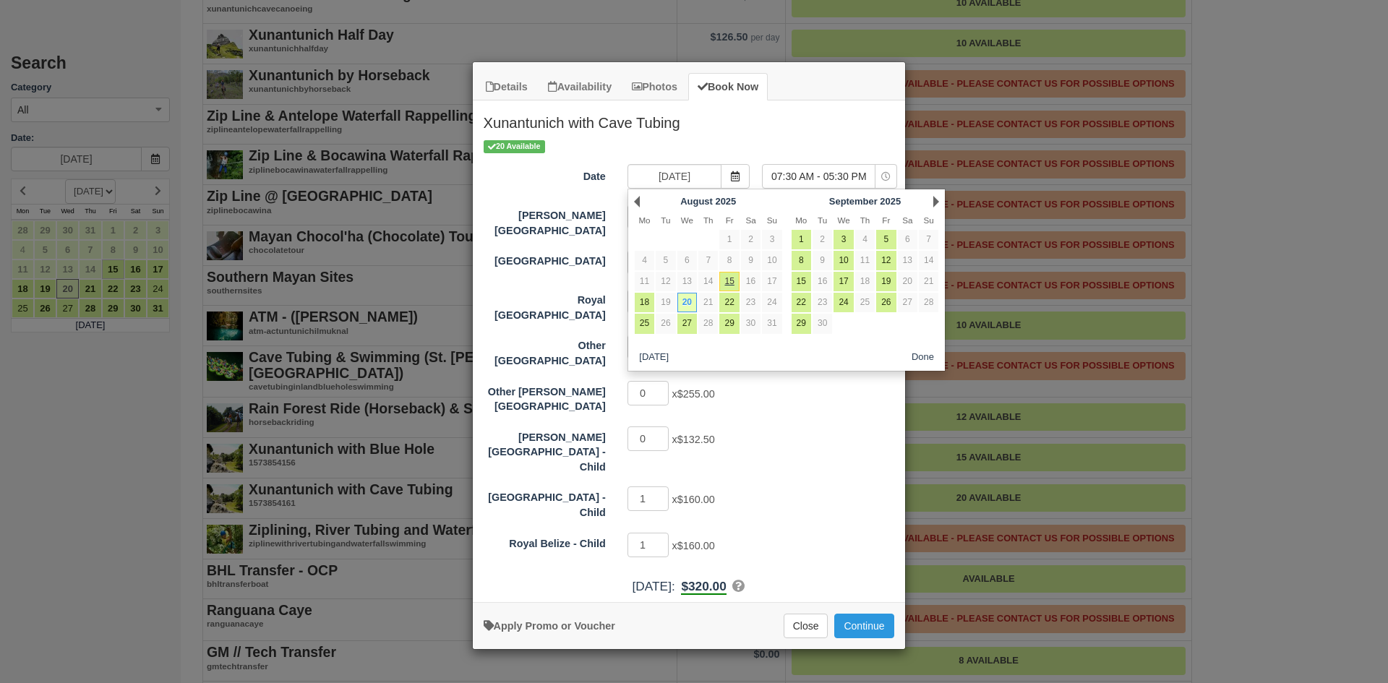
click at [931, 204] on div "Next [DATE]" at bounding box center [865, 202] width 157 height 20
click at [937, 200] on link "Next" at bounding box center [937, 202] width 6 height 12
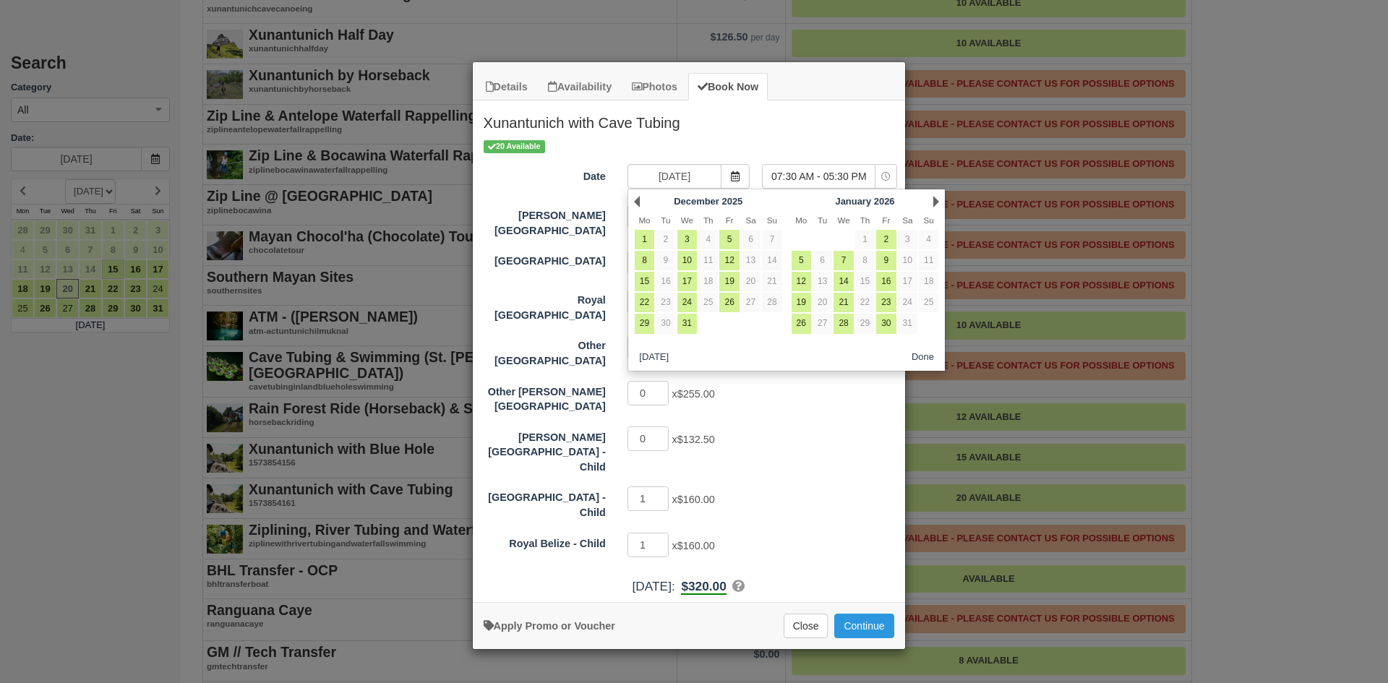
drag, startPoint x: 831, startPoint y: 424, endPoint x: 831, endPoint y: 396, distance: 28.2
click at [831, 427] on div "0 x $132.50" at bounding box center [743, 441] width 252 height 28
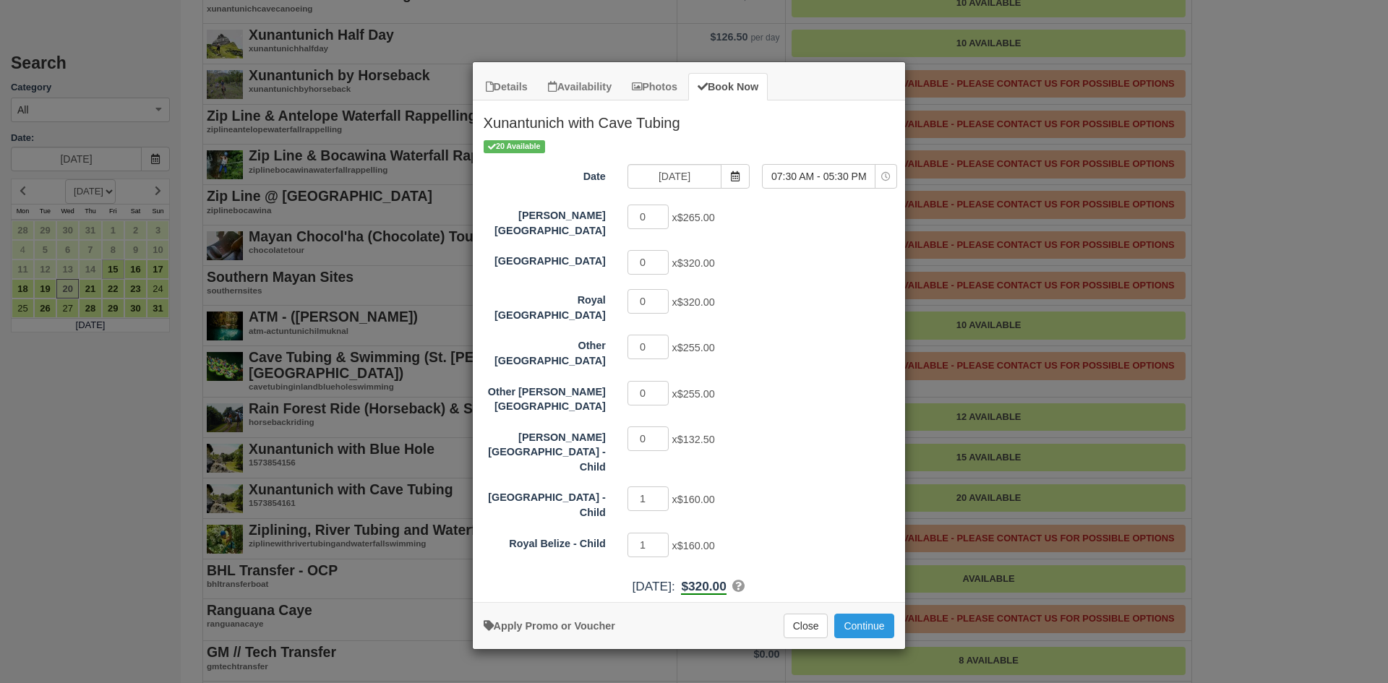
drag, startPoint x: 1209, startPoint y: 148, endPoint x: 1190, endPoint y: 135, distance: 22.9
click at [1210, 151] on div "Details Availability Photos Book Now Xunantunich with Cave Tubing Pass through …" at bounding box center [694, 341] width 1388 height 683
